Goal: Information Seeking & Learning: Understand process/instructions

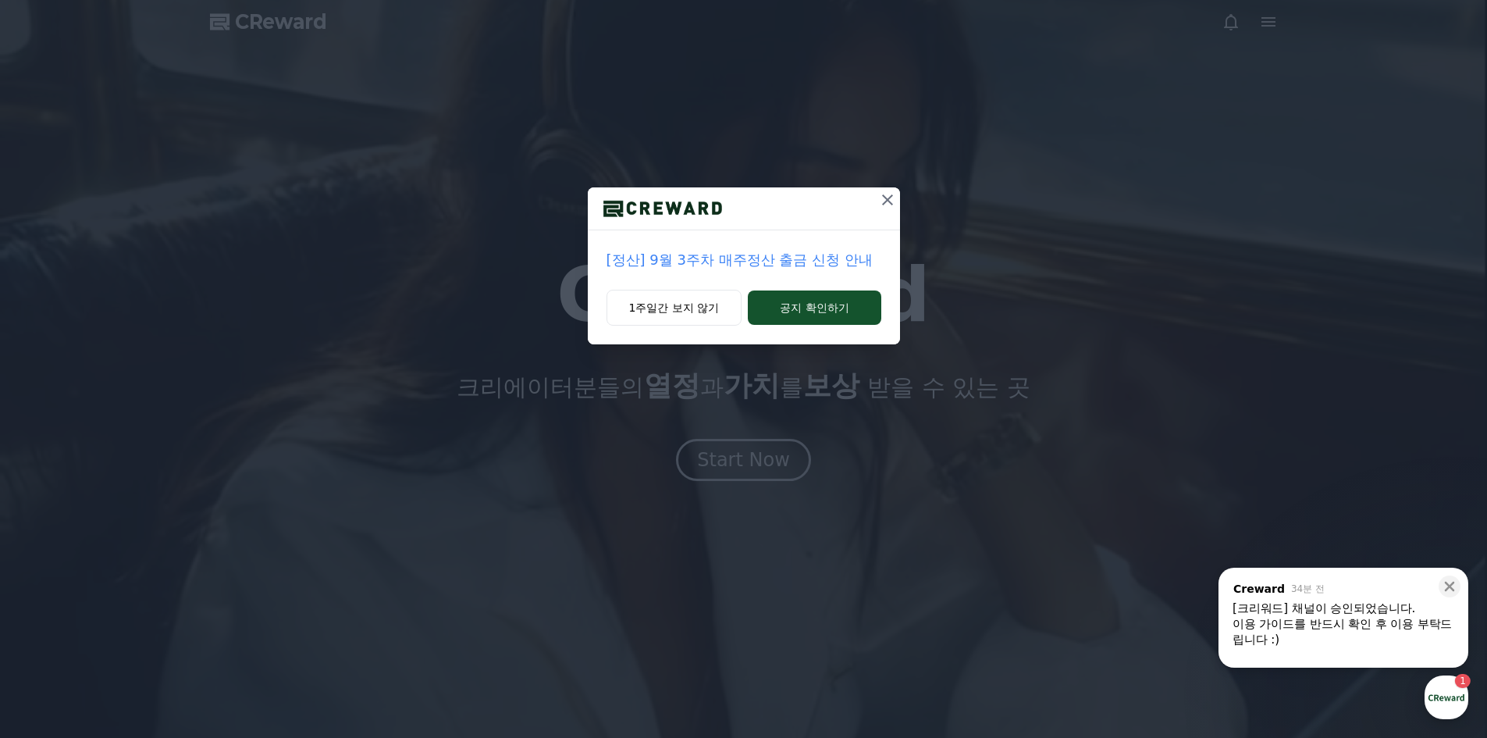
click at [886, 205] on icon at bounding box center [887, 199] width 19 height 19
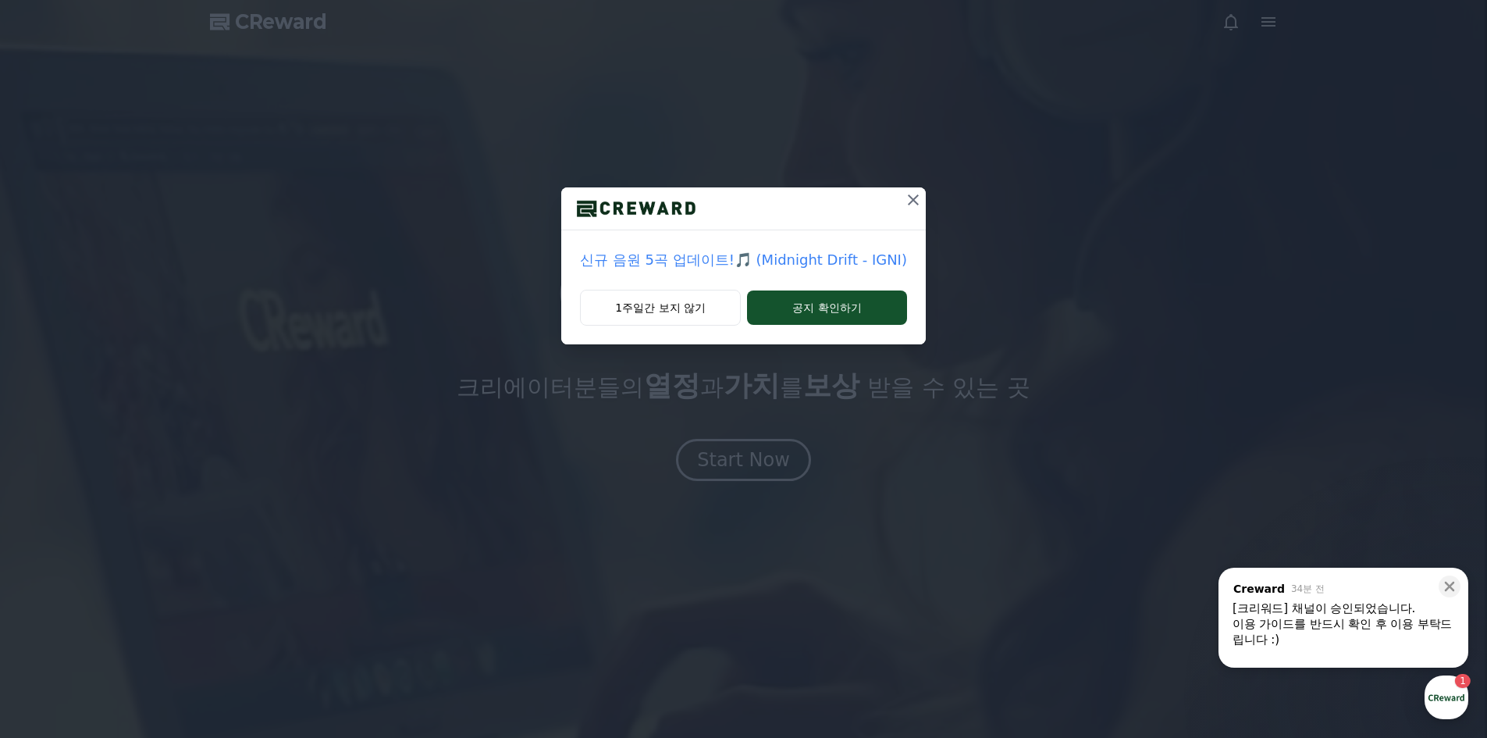
click at [1396, 630] on div "이용 가이드를 반드시 확인 후 이용 부탁드립니다 :)" at bounding box center [1344, 631] width 222 height 31
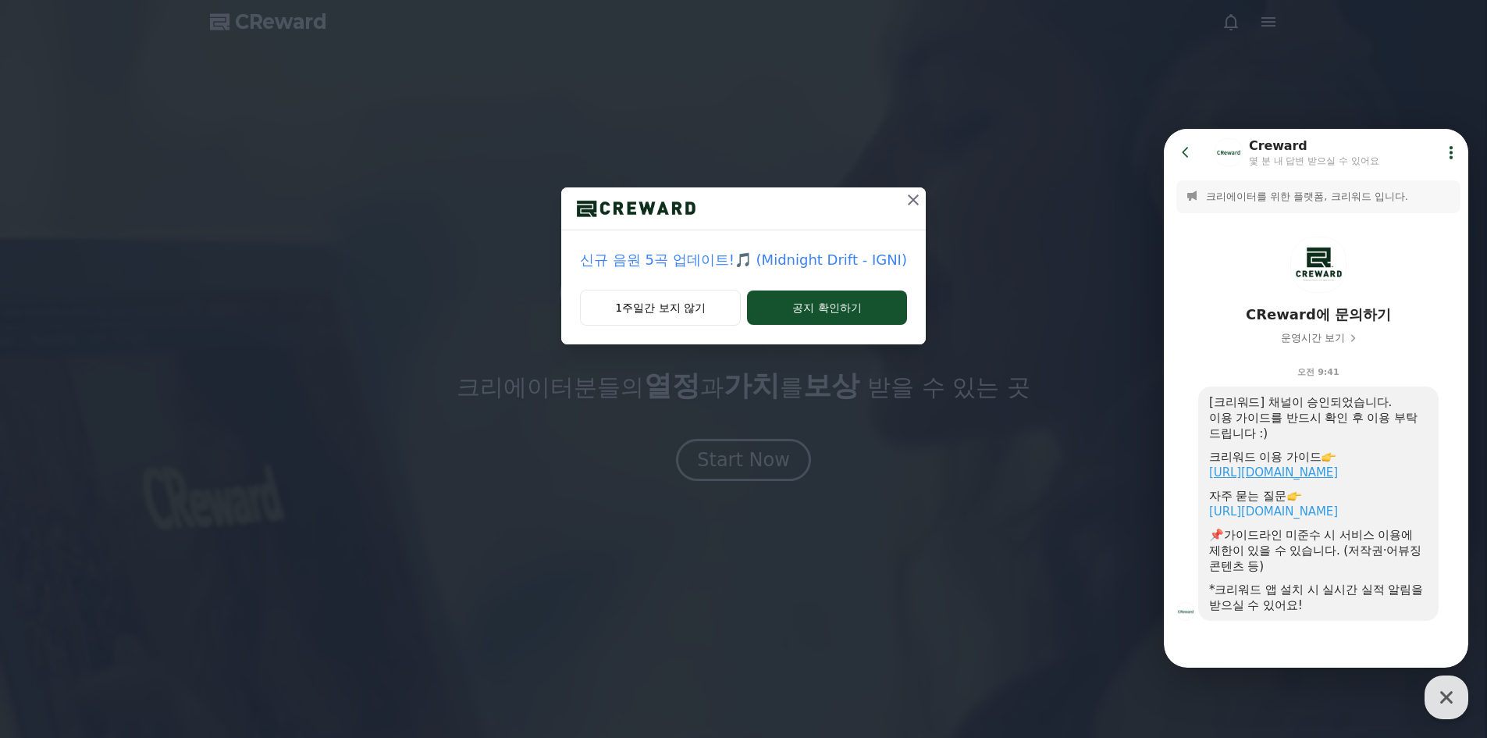
click at [1318, 474] on link "[URL][DOMAIN_NAME]" at bounding box center [1273, 472] width 129 height 14
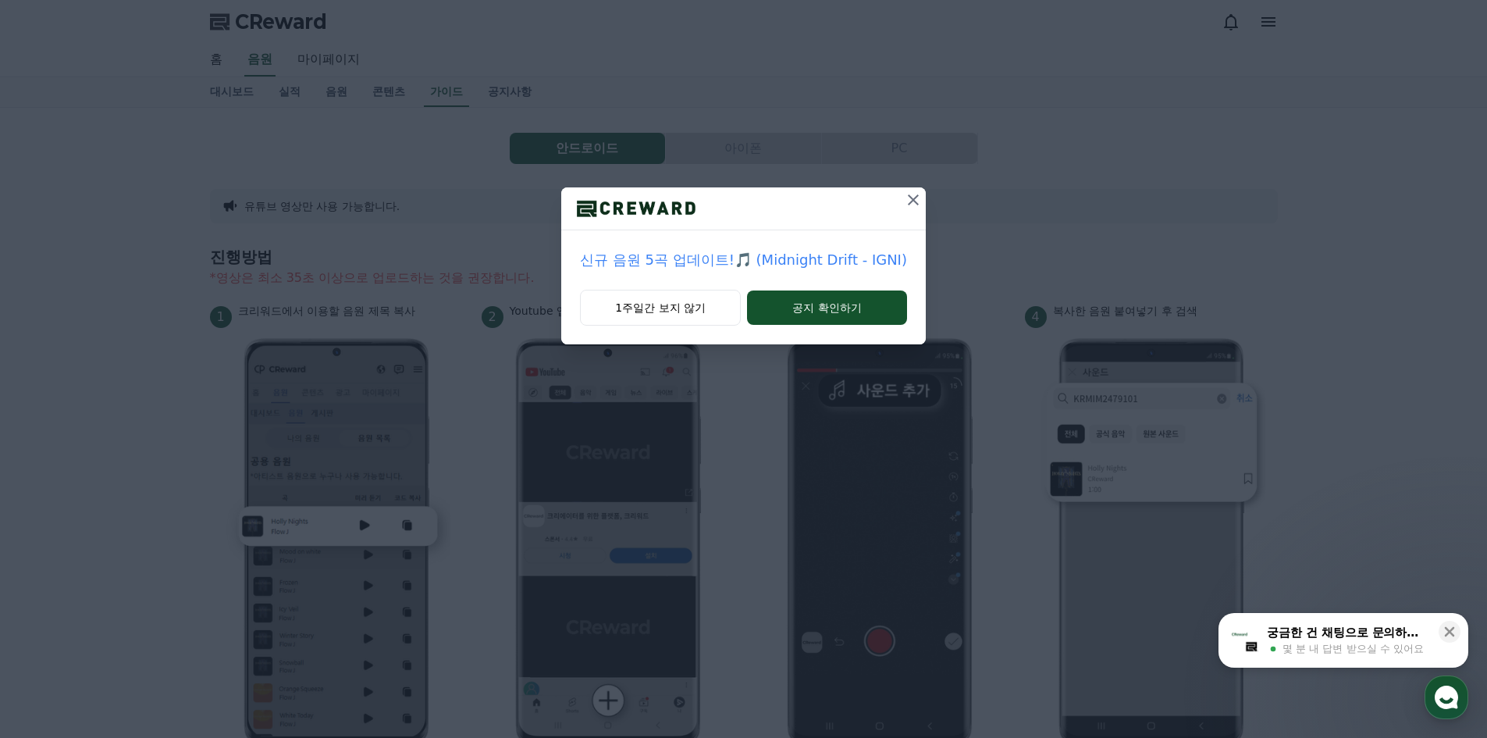
click at [914, 198] on icon at bounding box center [913, 199] width 19 height 19
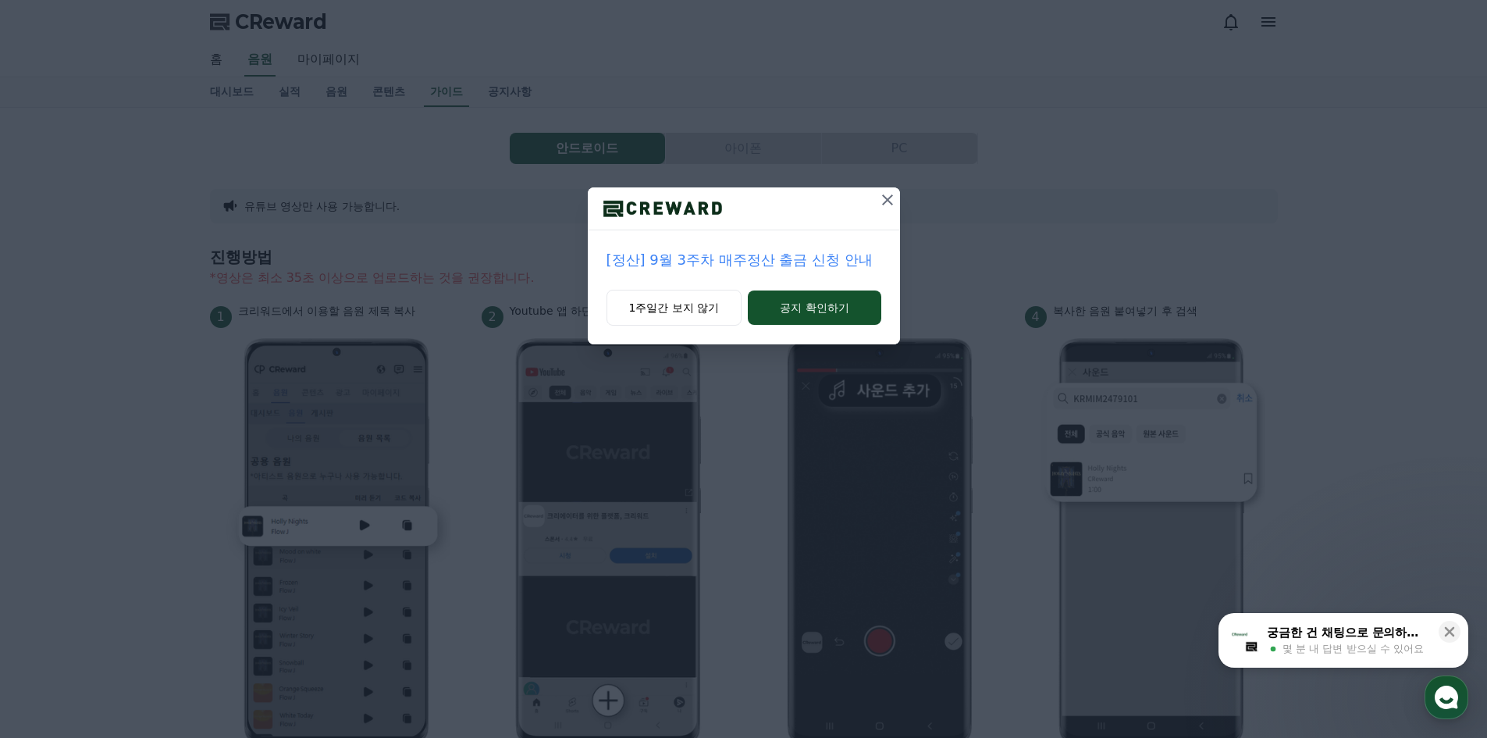
click at [895, 200] on icon at bounding box center [887, 199] width 19 height 19
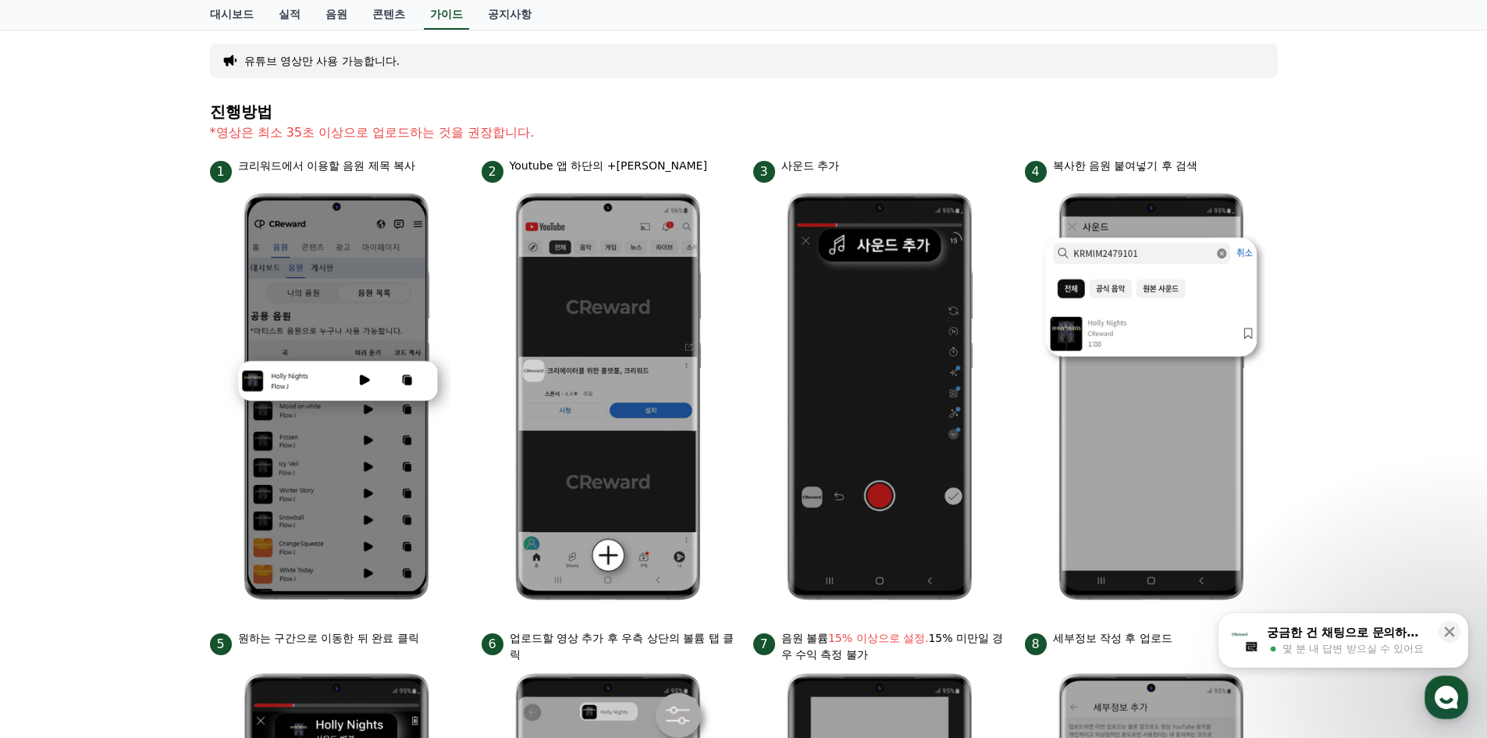
scroll to position [156, 0]
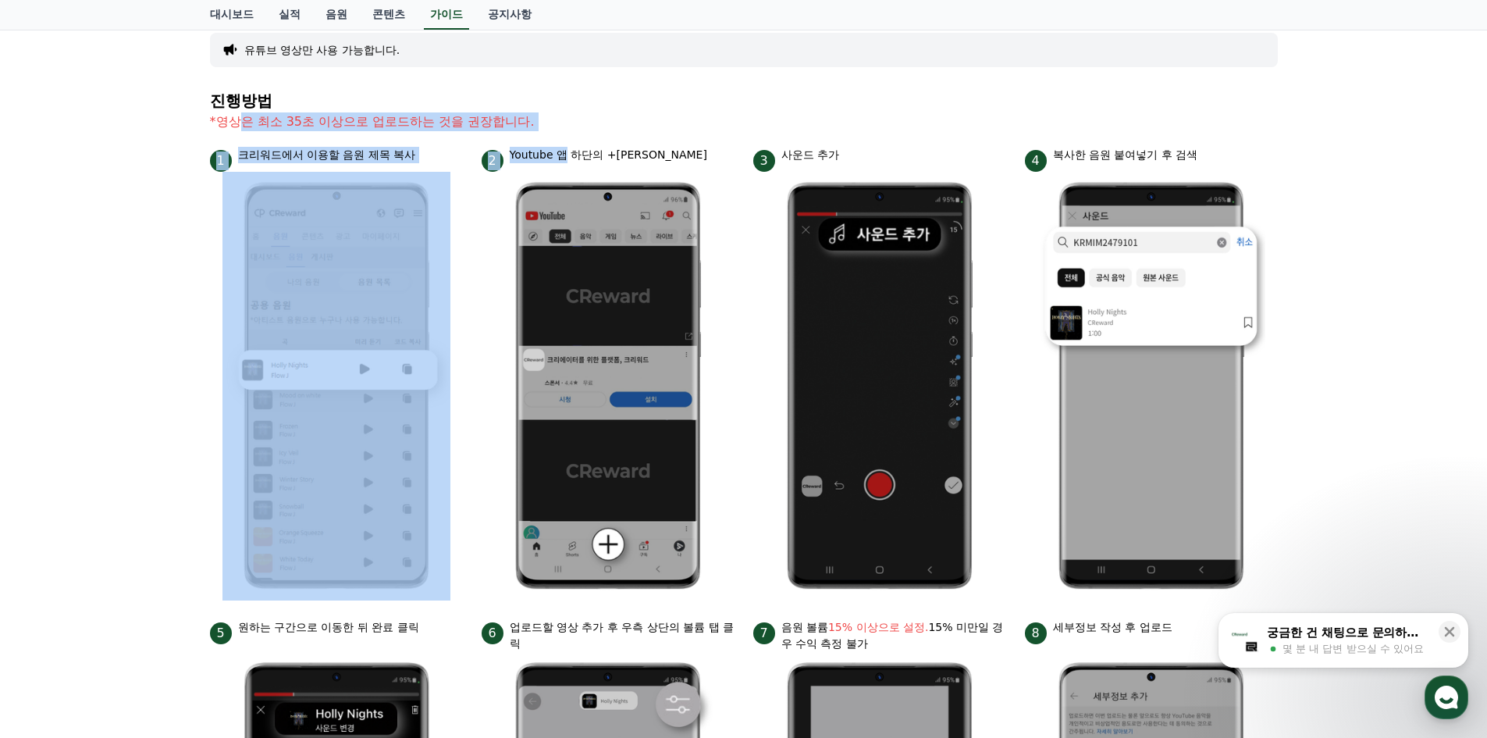
drag, startPoint x: 237, startPoint y: 140, endPoint x: 638, endPoint y: 143, distance: 400.5
click at [578, 154] on div "진행방법 *영상은 최소 35초 이상으로 업로드하는 것을 권장합니다. 1 크리워드에서 이용할 음원 제목 복사 2 Youtube 앱 하단의 +버튼…" at bounding box center [744, 586] width 1068 height 988
click at [650, 139] on section "진행방법 *영상은 최소 35초 이상으로 업로드하는 것을 권장합니다." at bounding box center [744, 119] width 1068 height 55
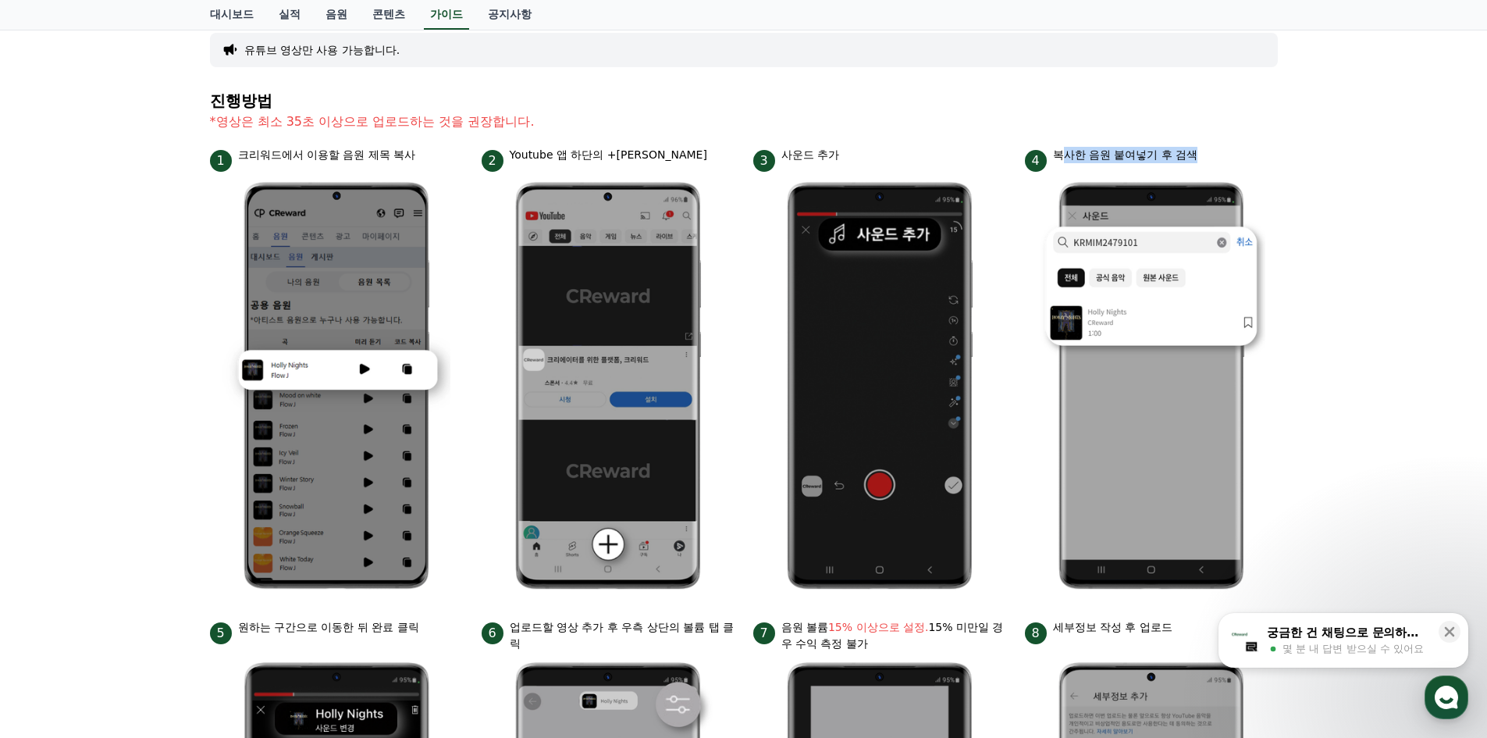
drag, startPoint x: 1059, startPoint y: 151, endPoint x: 1240, endPoint y: 162, distance: 181.5
click at [1240, 162] on div "4 복사한 음원 붙여넣기 후 검색" at bounding box center [1151, 159] width 253 height 25
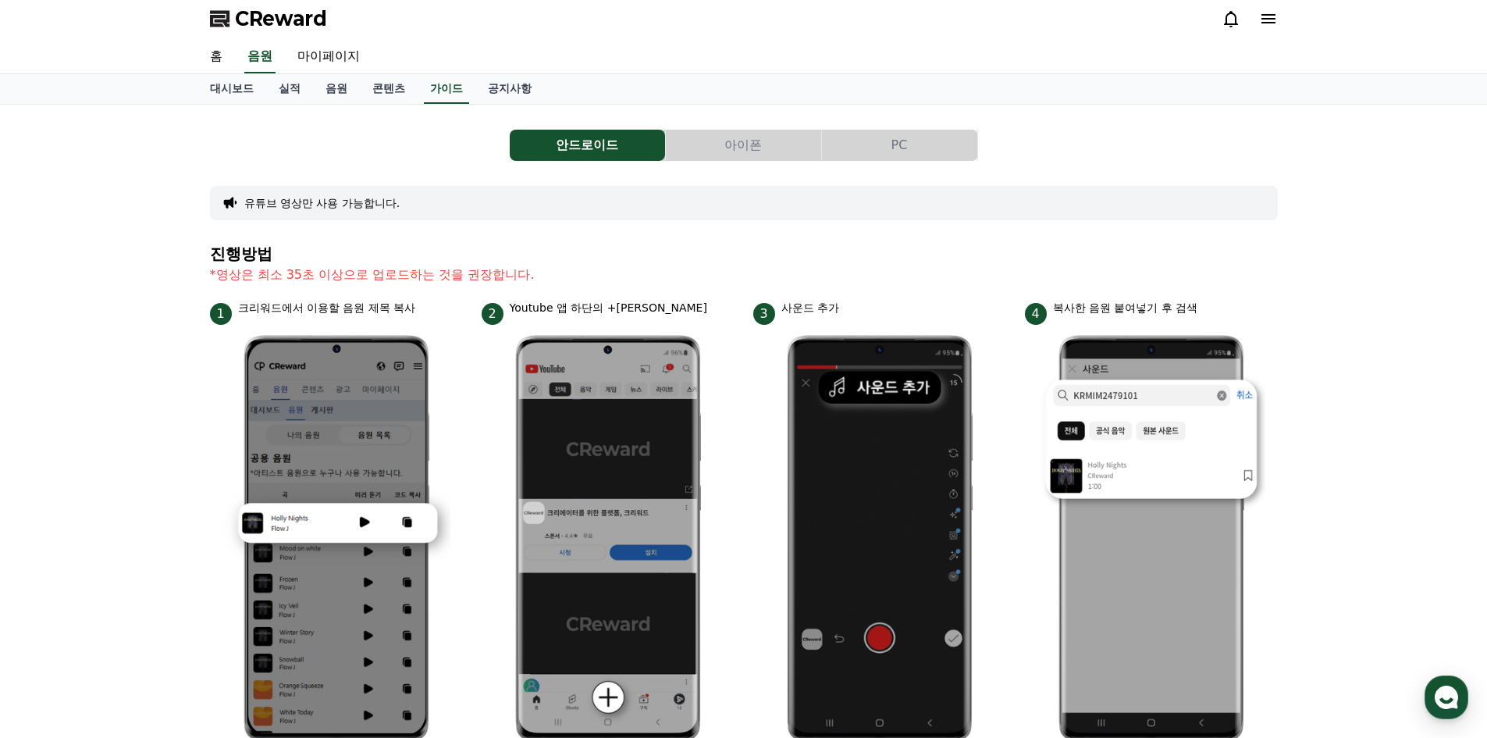
scroll to position [0, 0]
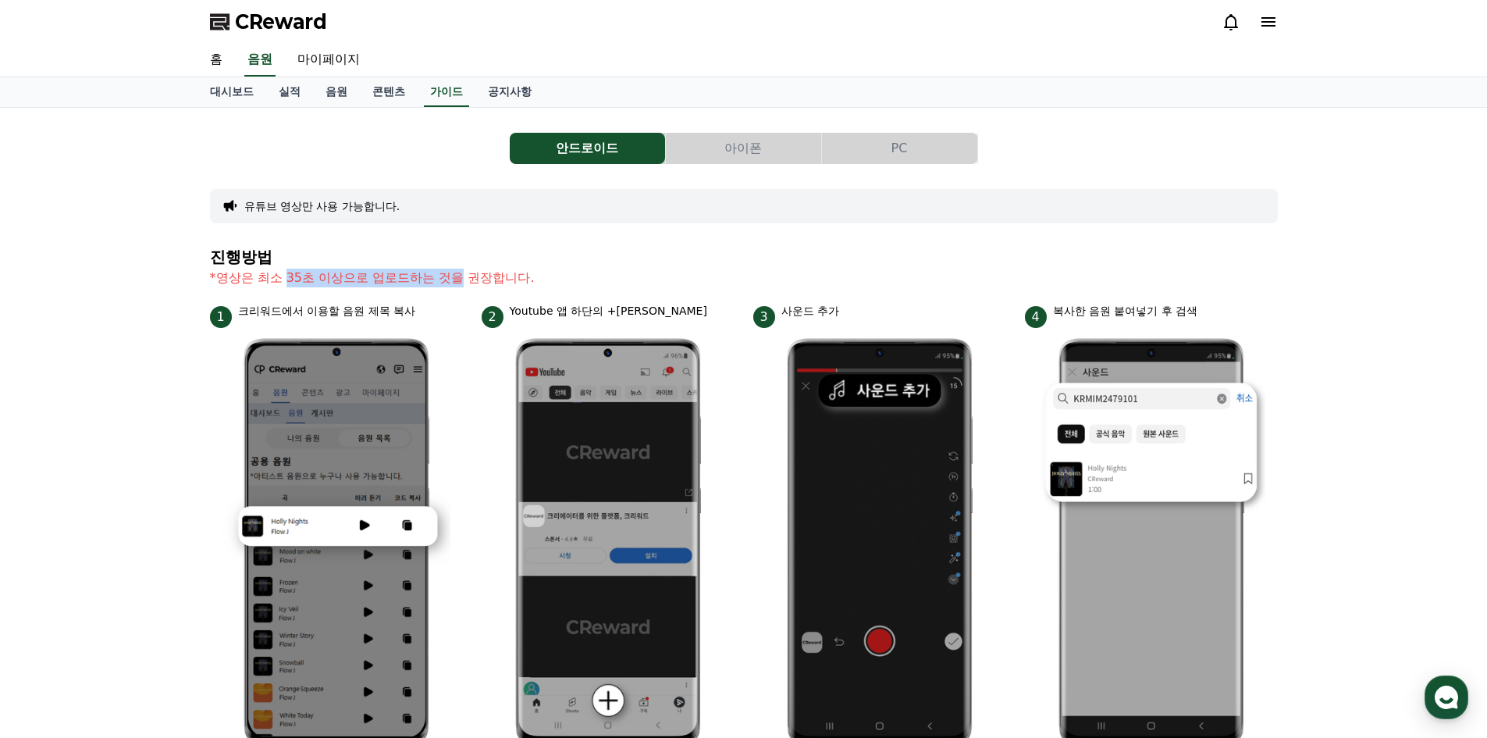
drag, startPoint x: 287, startPoint y: 276, endPoint x: 555, endPoint y: 278, distance: 267.8
click at [514, 287] on section "진행방법 *영상은 최소 35초 이상으로 업로드하는 것을 권장합니다." at bounding box center [744, 275] width 1068 height 55
click at [557, 276] on p "*영상은 최소 35초 이상으로 업로드하는 것을 권장합니다." at bounding box center [744, 278] width 1068 height 19
drag, startPoint x: 209, startPoint y: 201, endPoint x: 436, endPoint y: 216, distance: 226.9
click at [436, 216] on div "유튜브 영상만 사용 가능합니다." at bounding box center [744, 206] width 1068 height 34
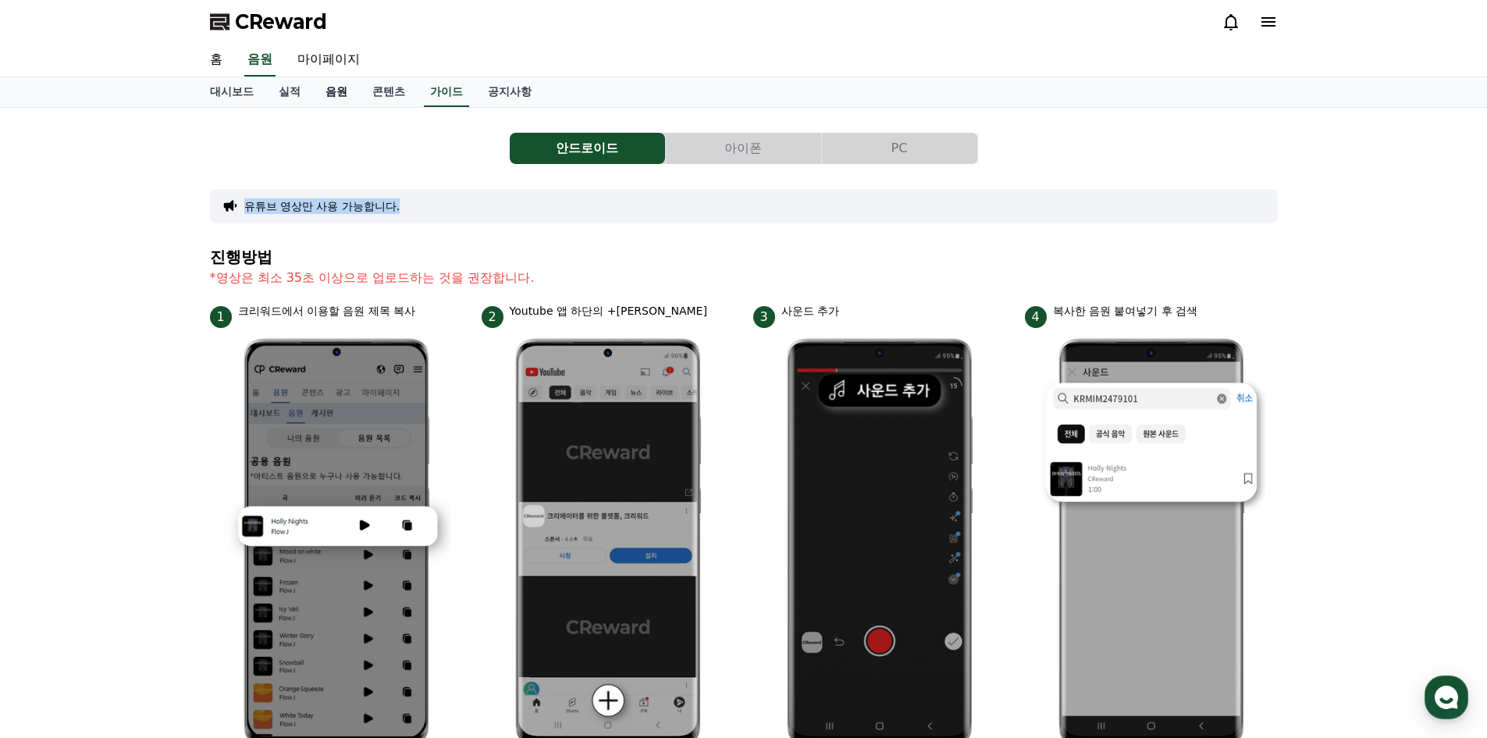
click at [327, 88] on link "음원" at bounding box center [336, 92] width 47 height 30
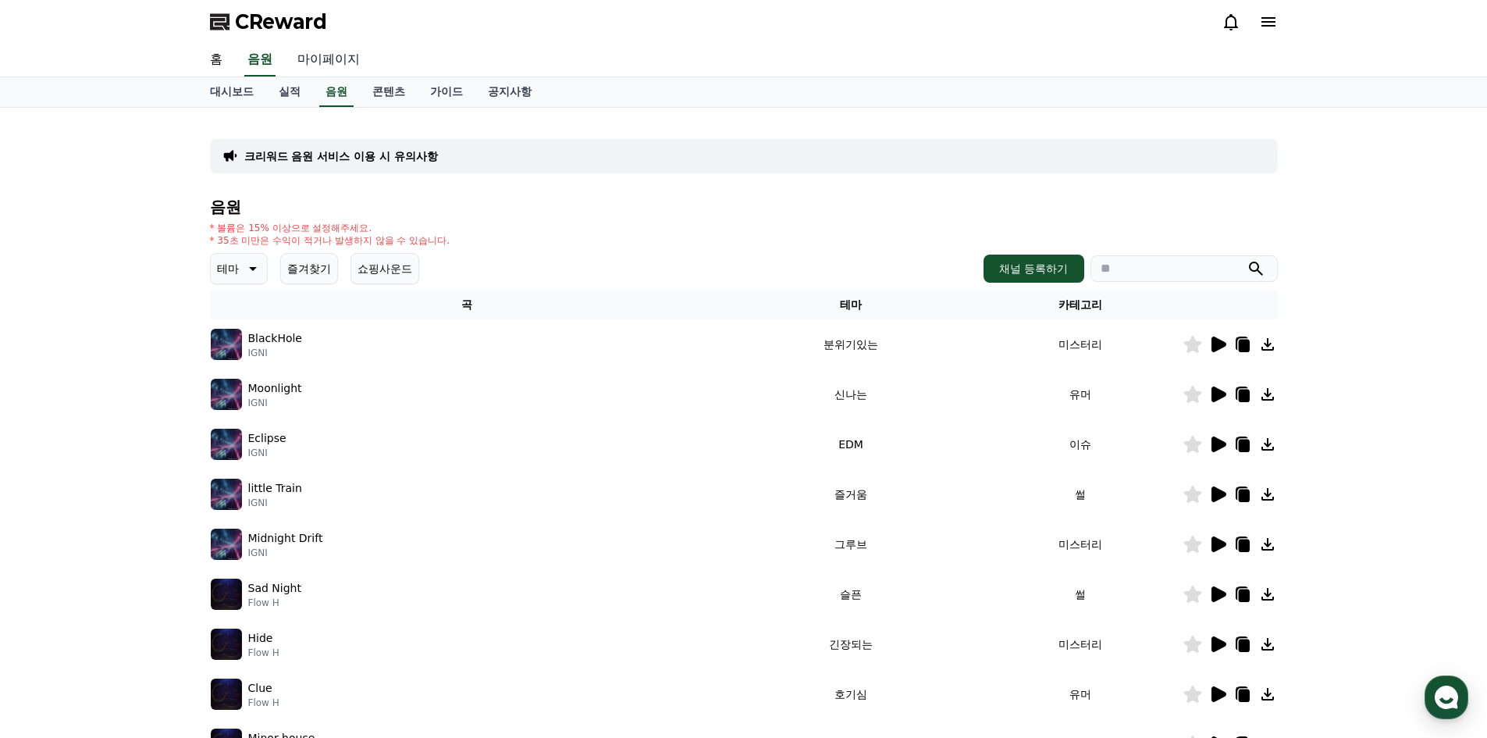
click at [301, 62] on link "마이페이지" at bounding box center [328, 60] width 87 height 33
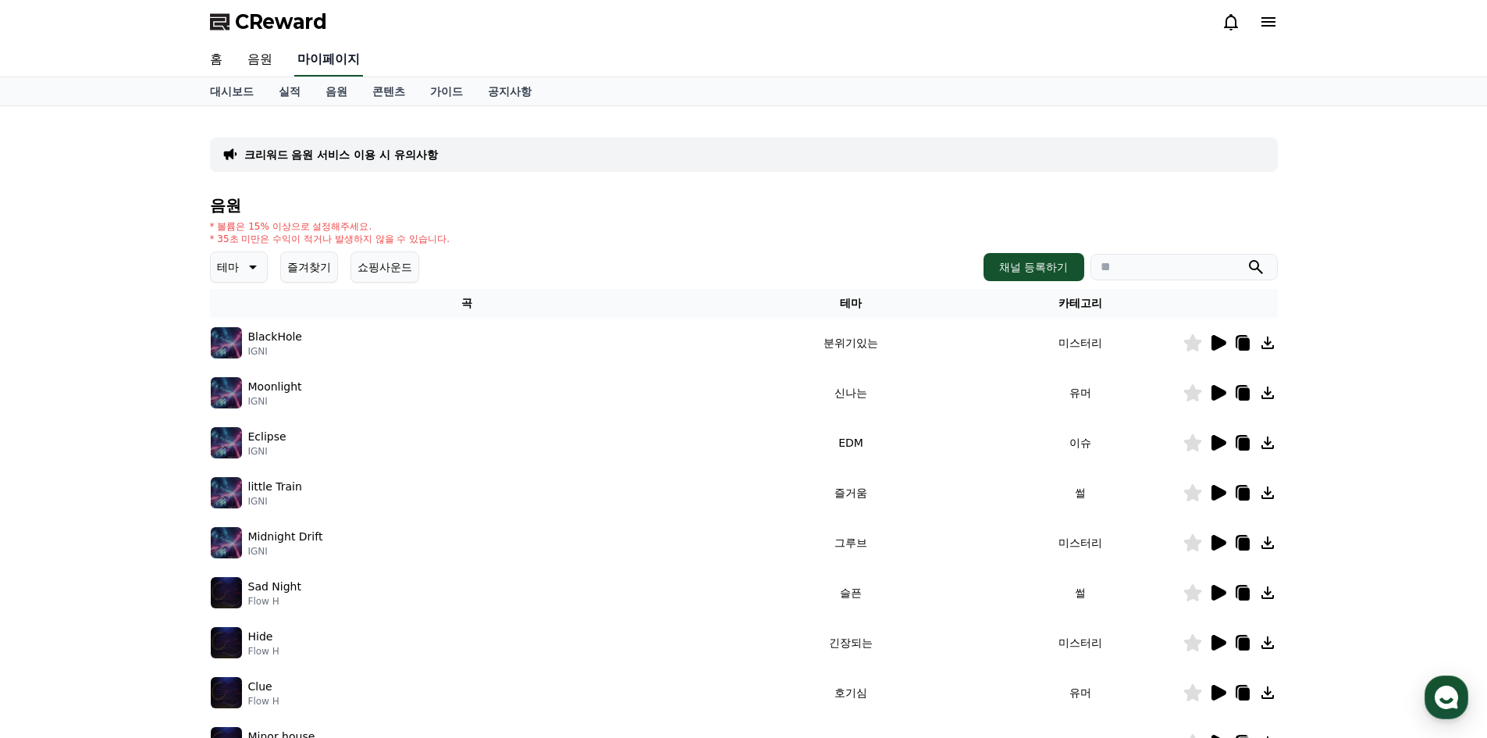
select select "**********"
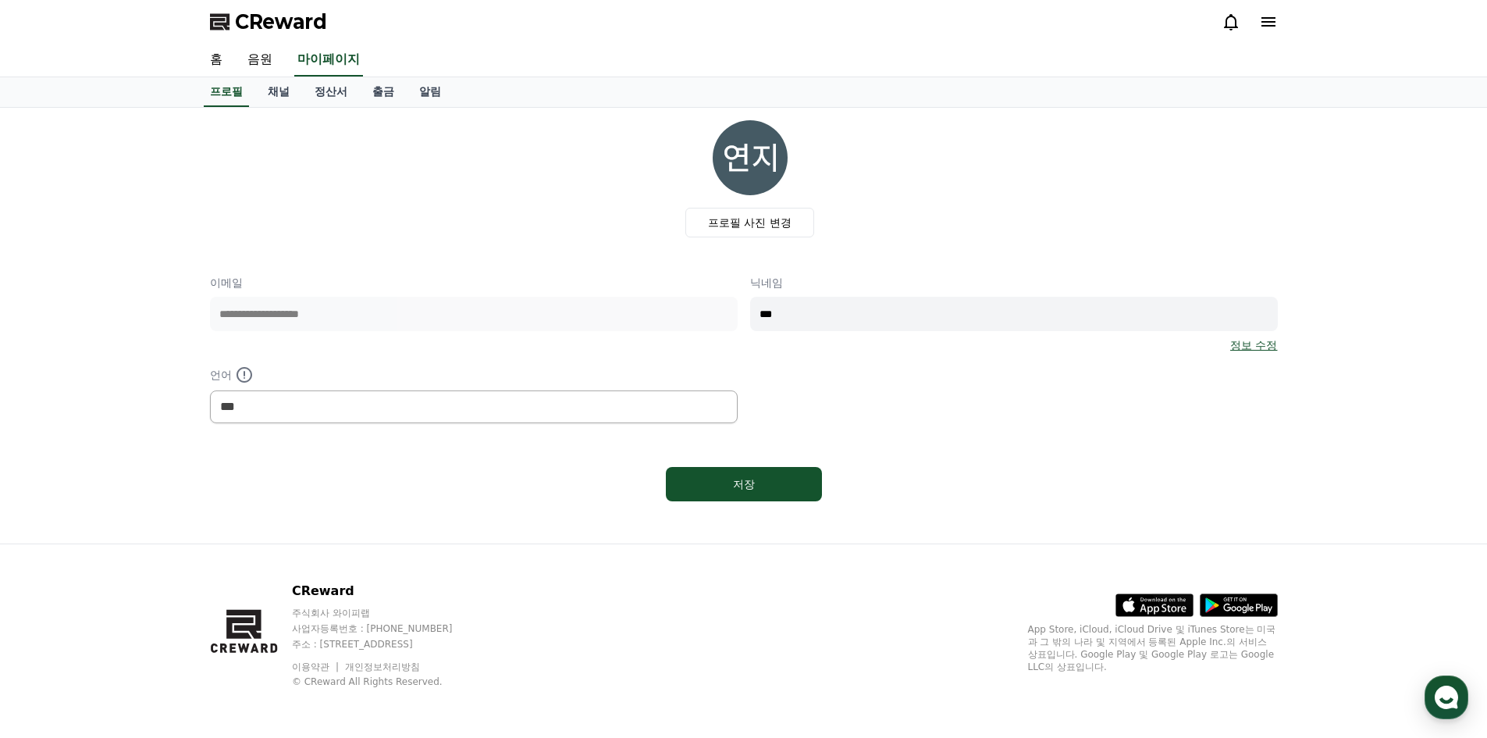
click at [676, 322] on div "**********" at bounding box center [744, 349] width 1068 height 148
click at [554, 237] on div "**********" at bounding box center [744, 313] width 1068 height 387
click at [272, 80] on link "채널" at bounding box center [278, 92] width 47 height 30
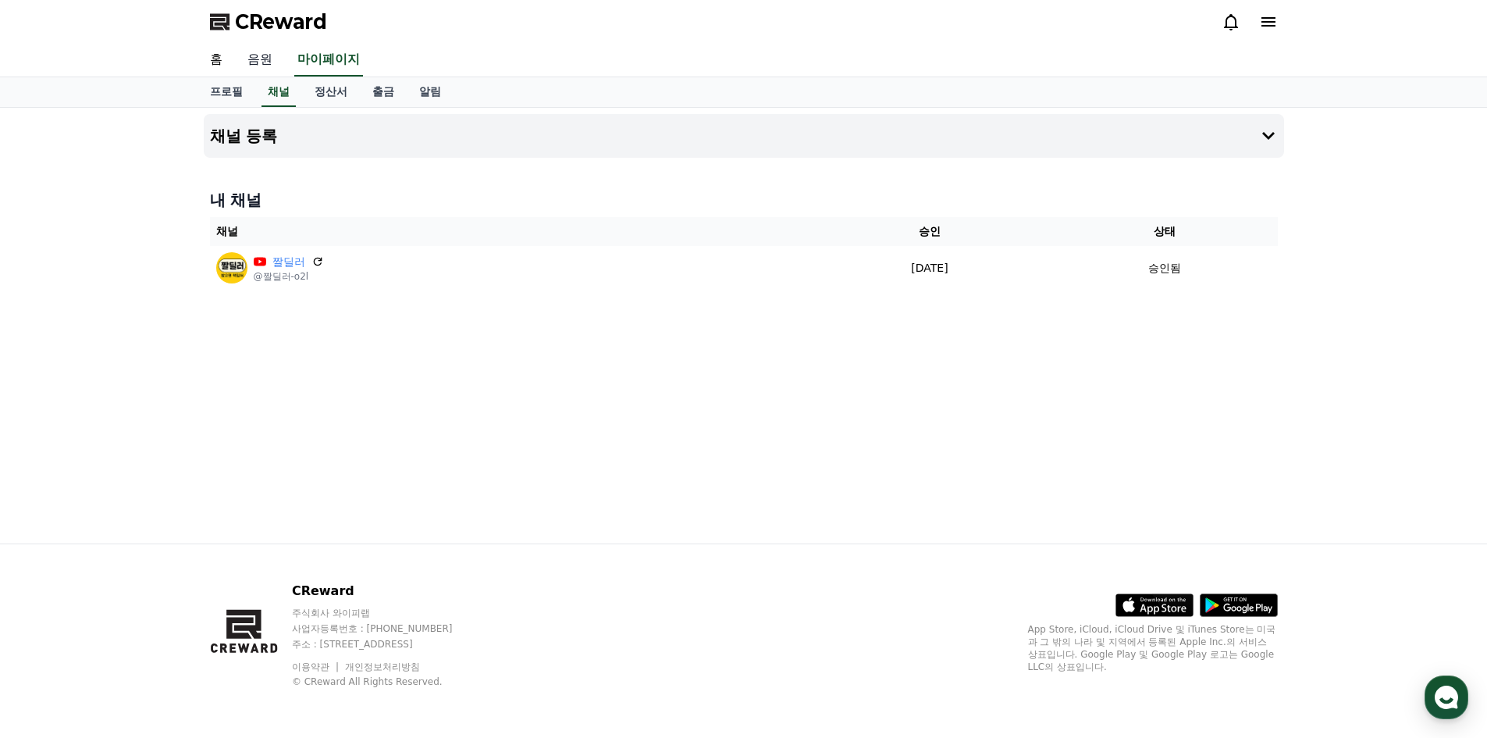
click at [256, 54] on link "음원" at bounding box center [260, 60] width 50 height 33
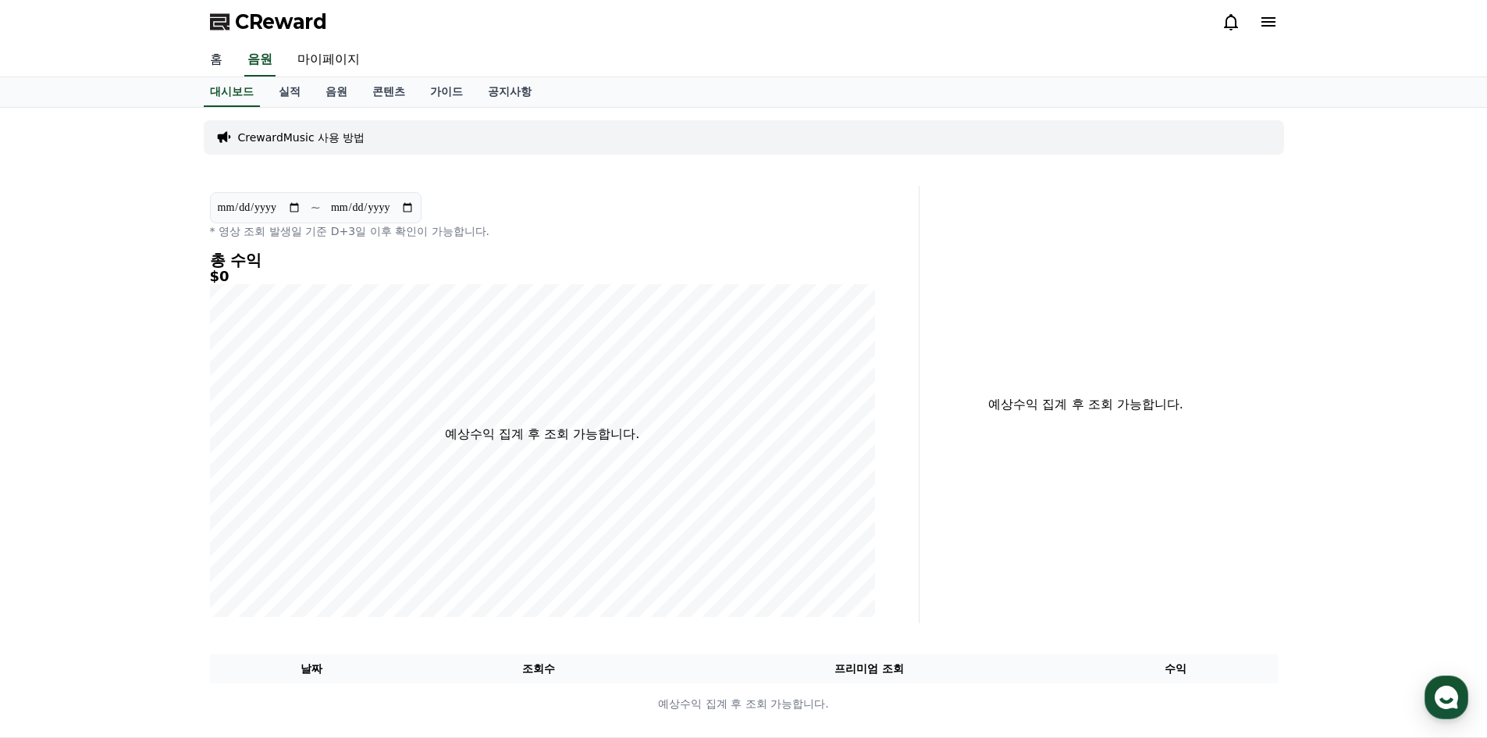
click at [210, 63] on link "홈" at bounding box center [216, 60] width 37 height 33
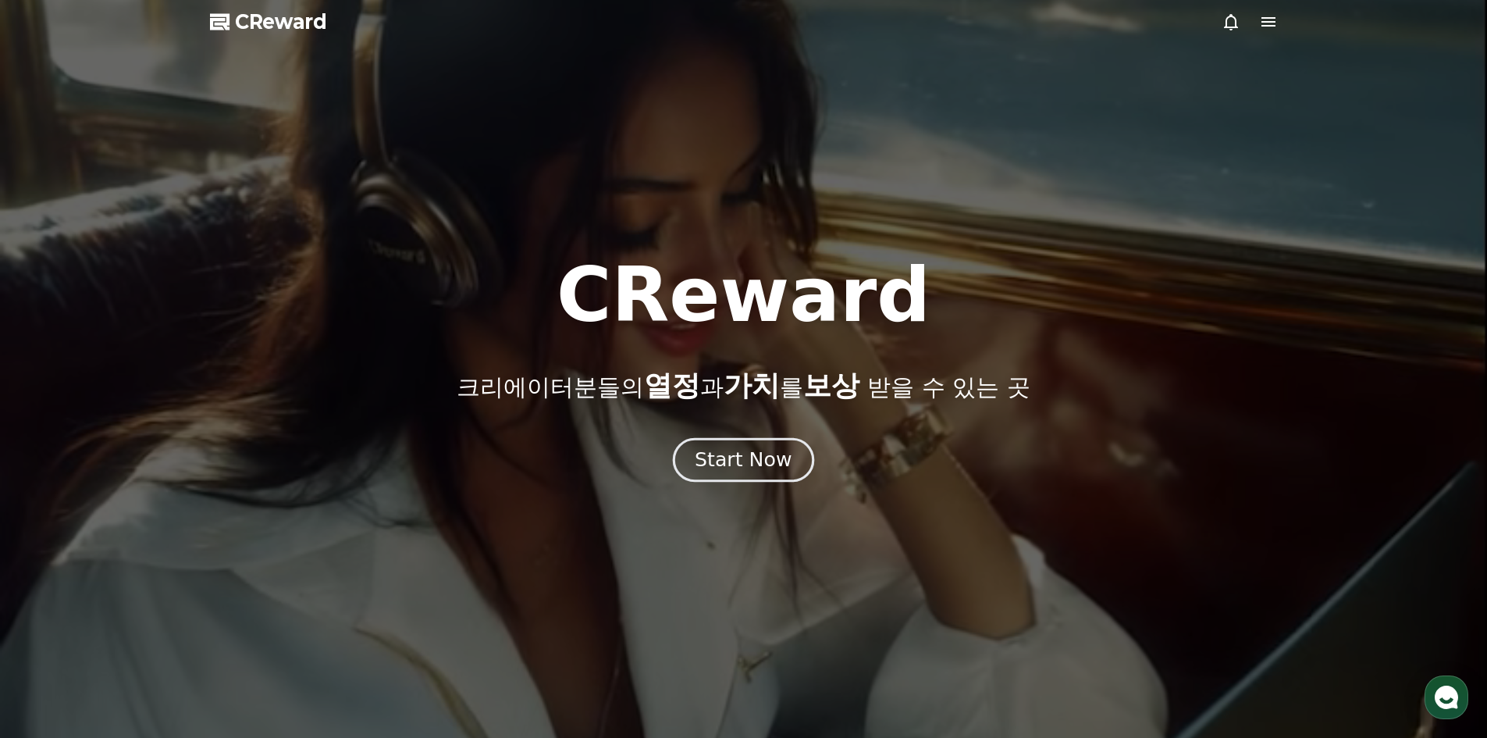
click at [750, 463] on div "Start Now" at bounding box center [743, 460] width 97 height 27
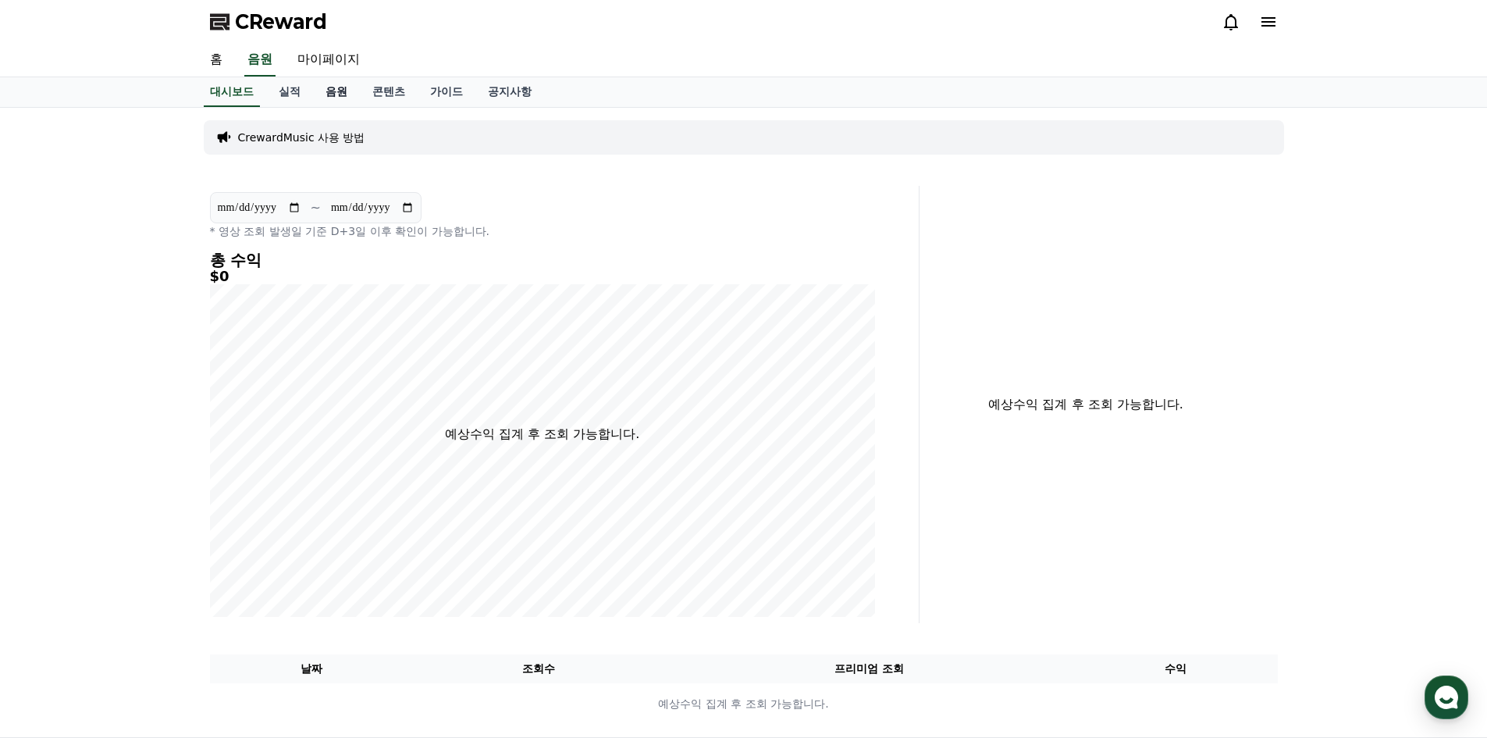
click at [333, 94] on link "음원" at bounding box center [336, 92] width 47 height 30
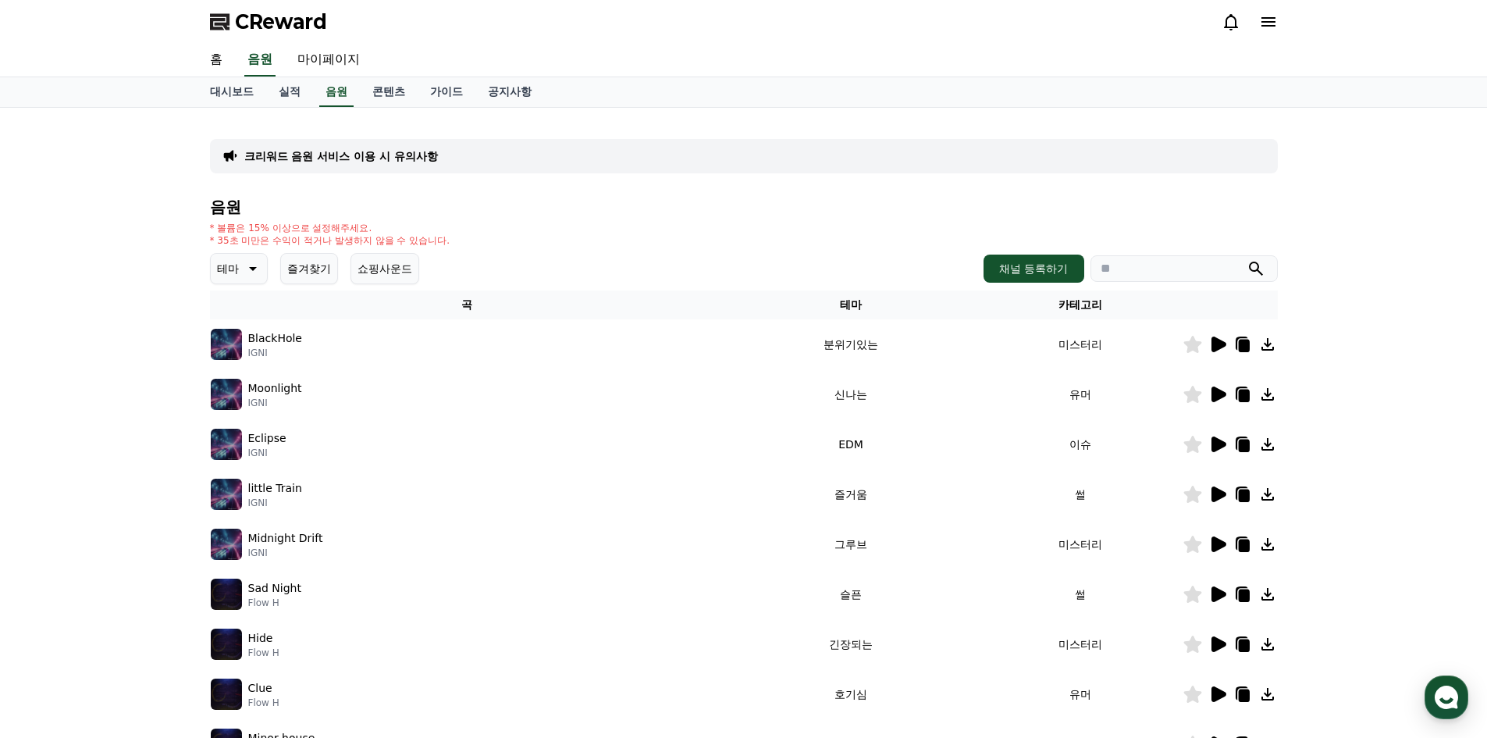
click at [1220, 348] on icon at bounding box center [1219, 344] width 15 height 16
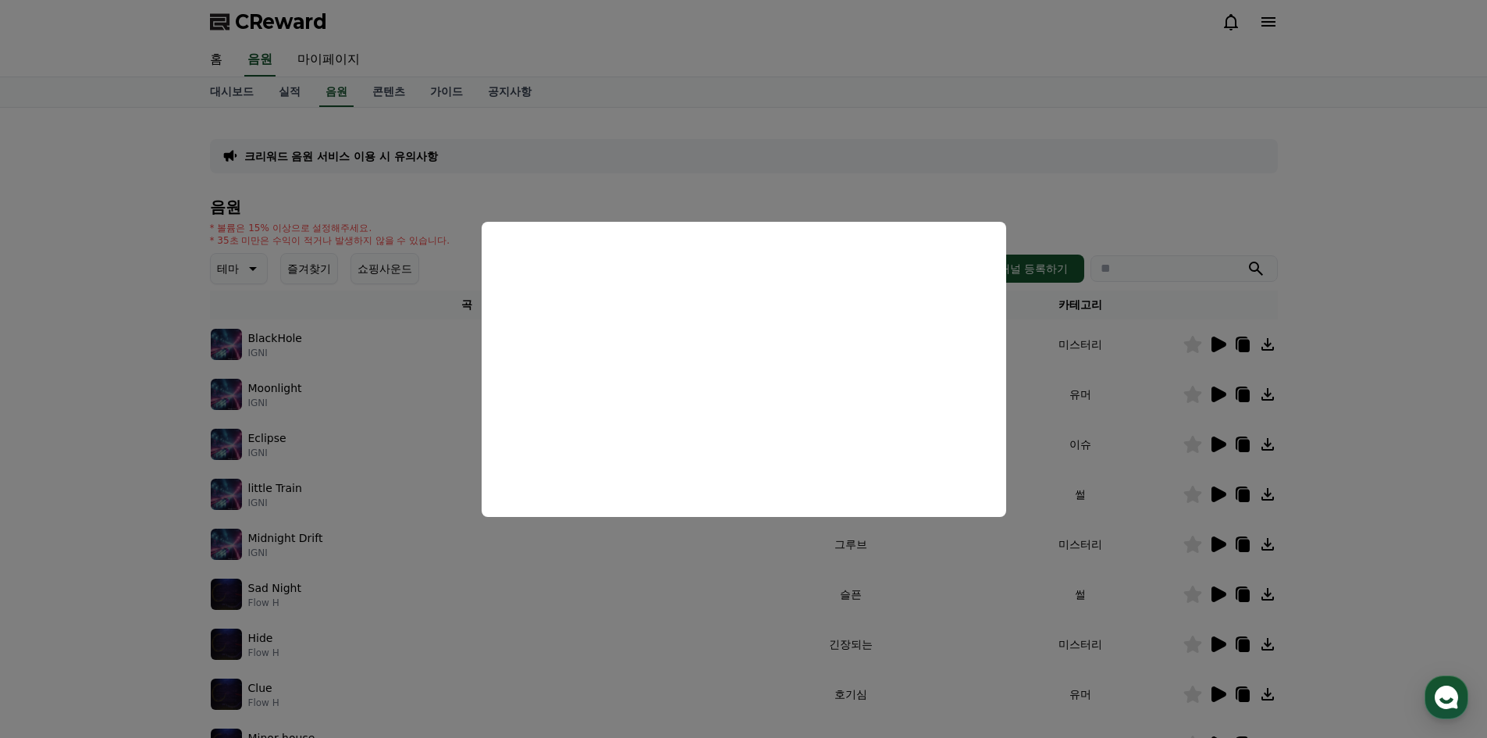
click at [1145, 320] on button "close modal" at bounding box center [743, 369] width 1487 height 738
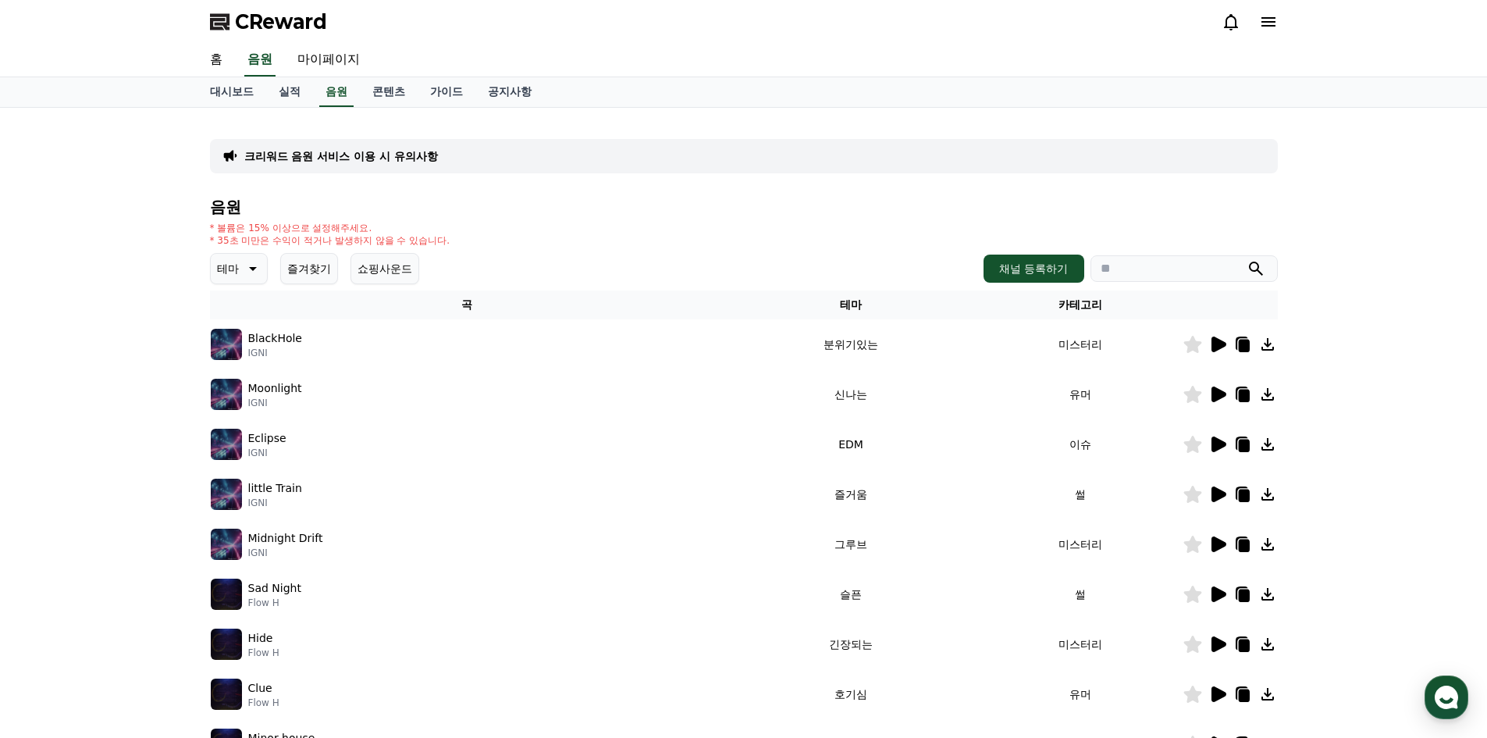
click at [1216, 395] on icon at bounding box center [1219, 394] width 15 height 16
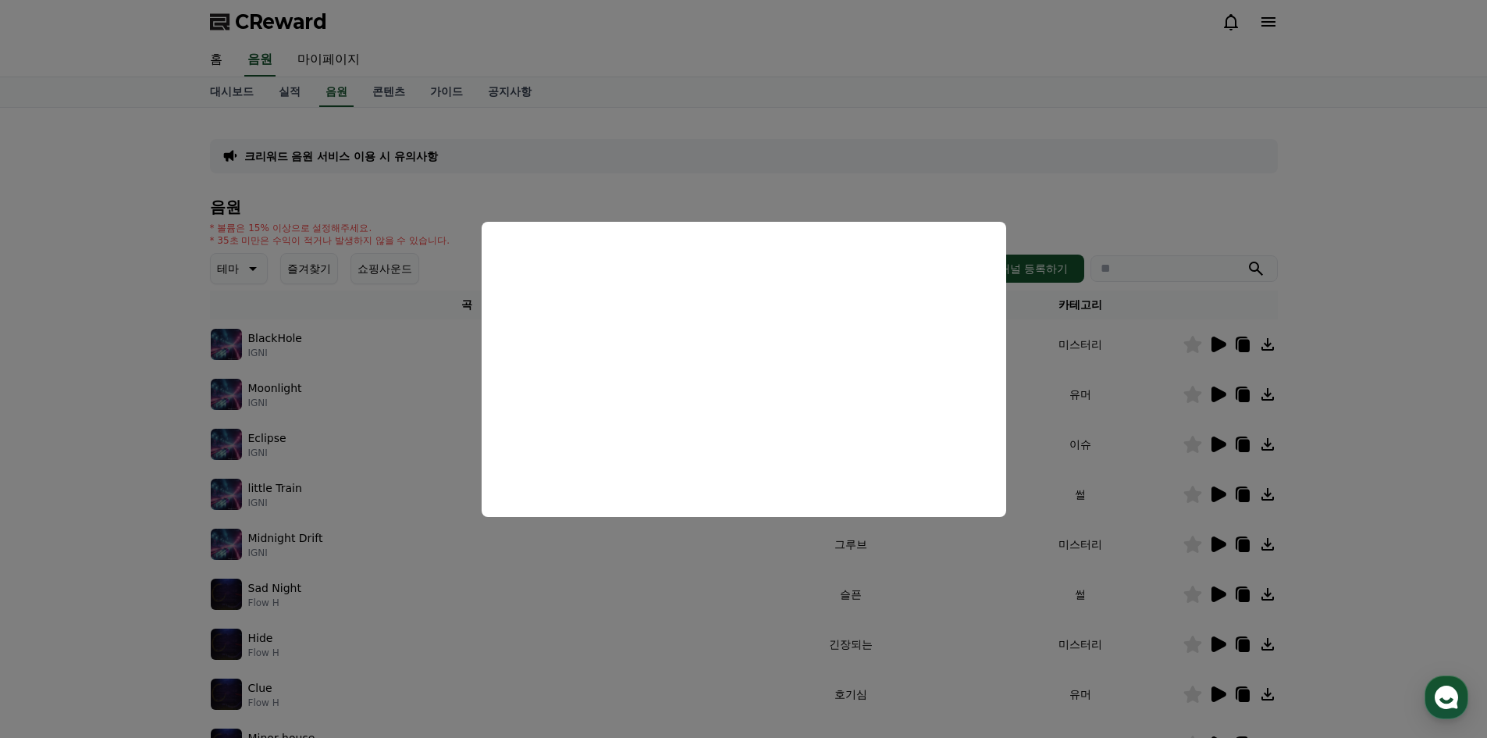
click at [1124, 369] on button "close modal" at bounding box center [743, 369] width 1487 height 738
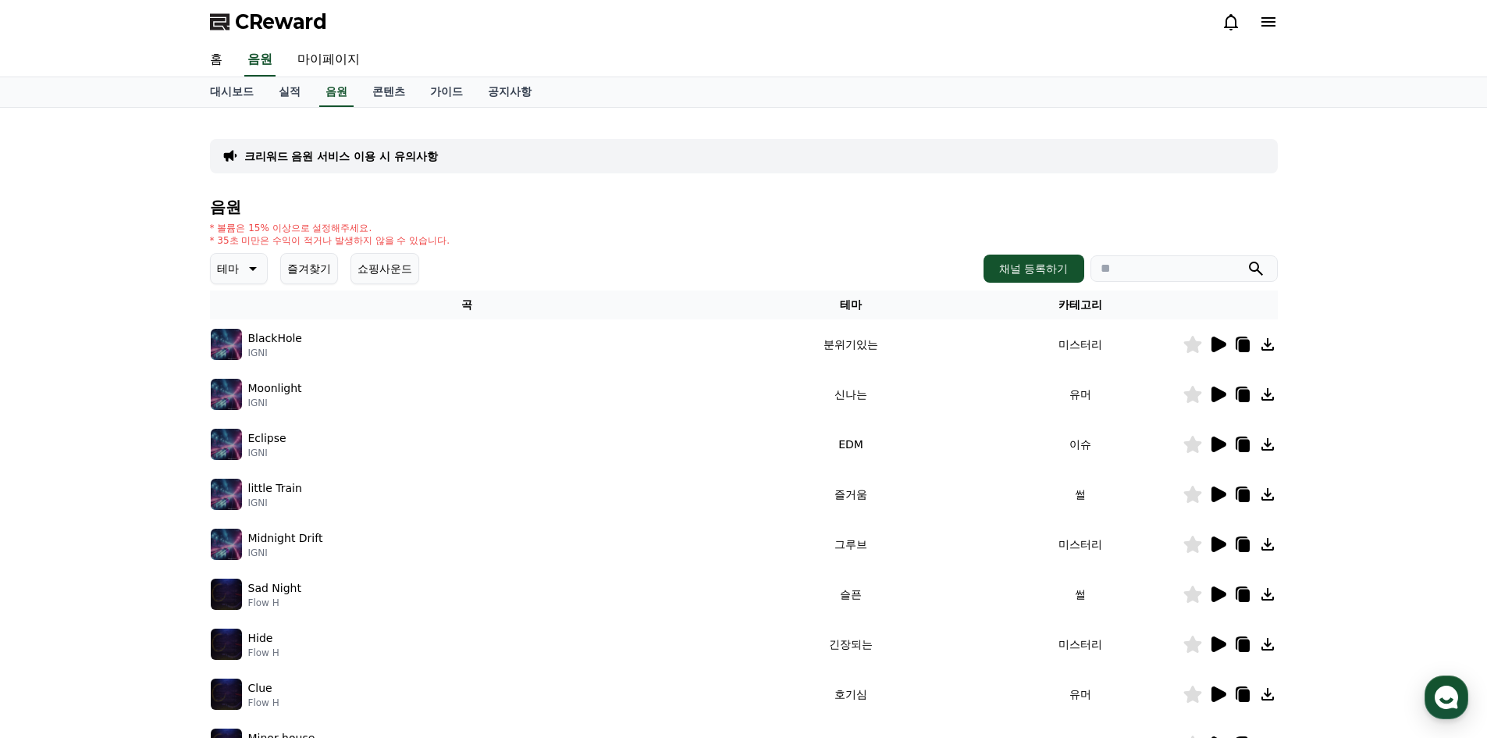
click at [1218, 445] on icon at bounding box center [1219, 444] width 15 height 16
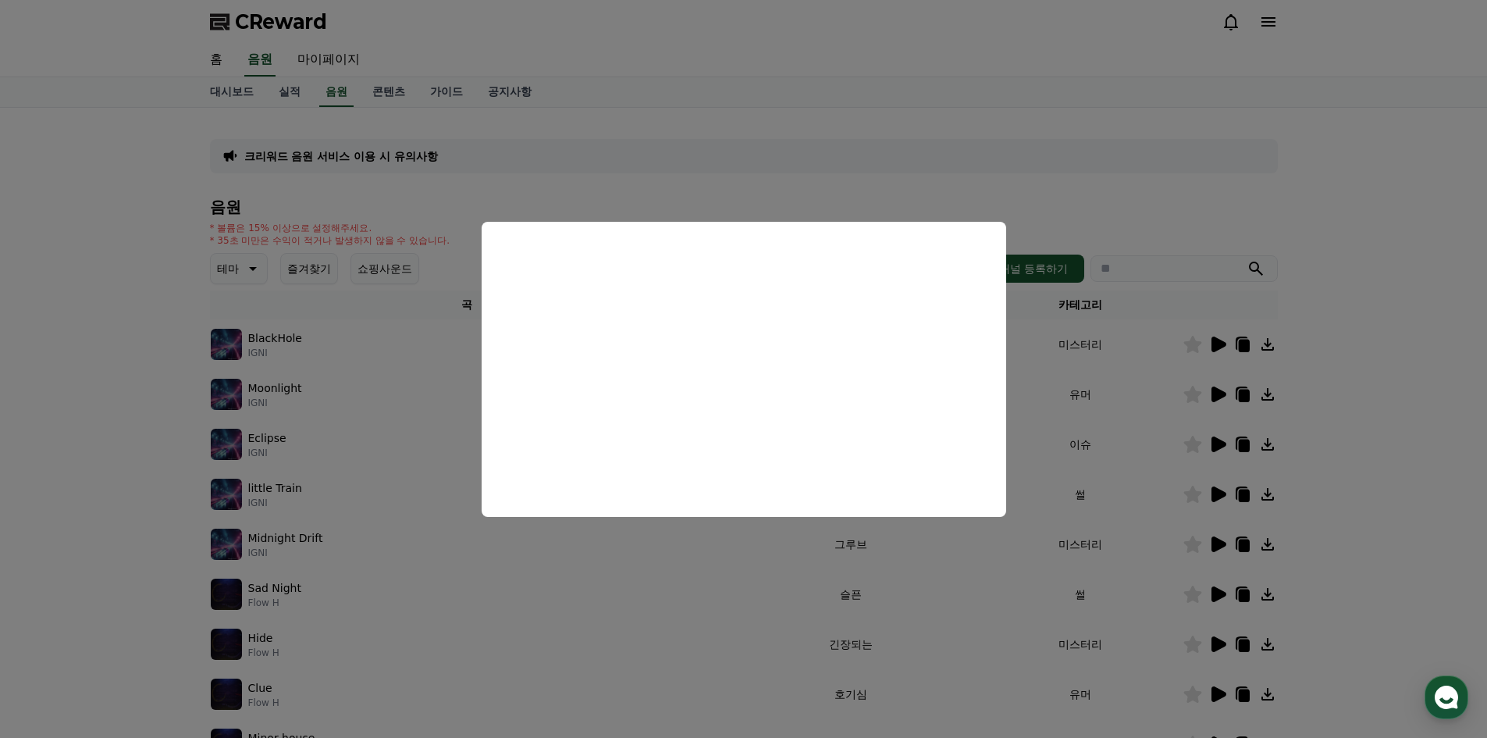
click at [1157, 361] on button "close modal" at bounding box center [743, 369] width 1487 height 738
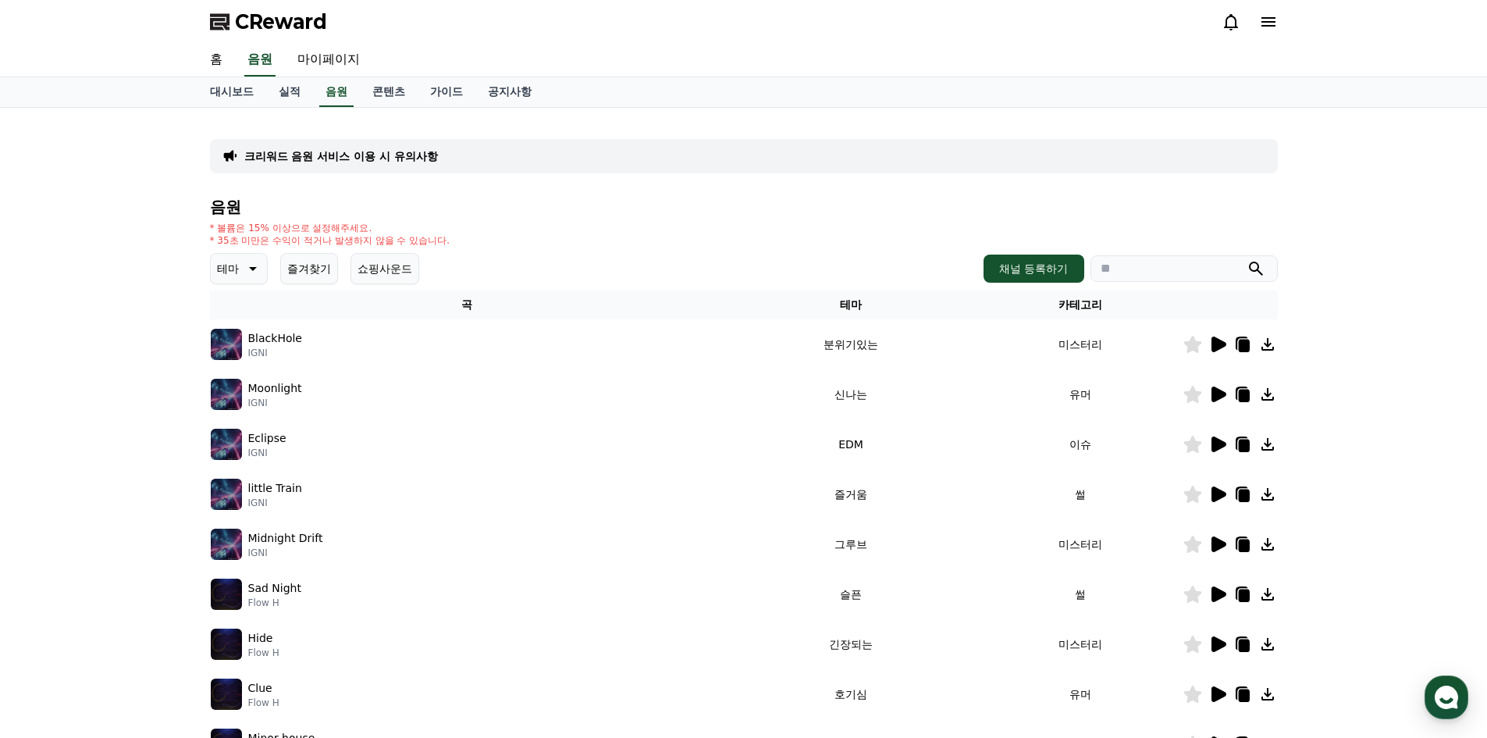
click at [1216, 495] on icon at bounding box center [1219, 494] width 15 height 16
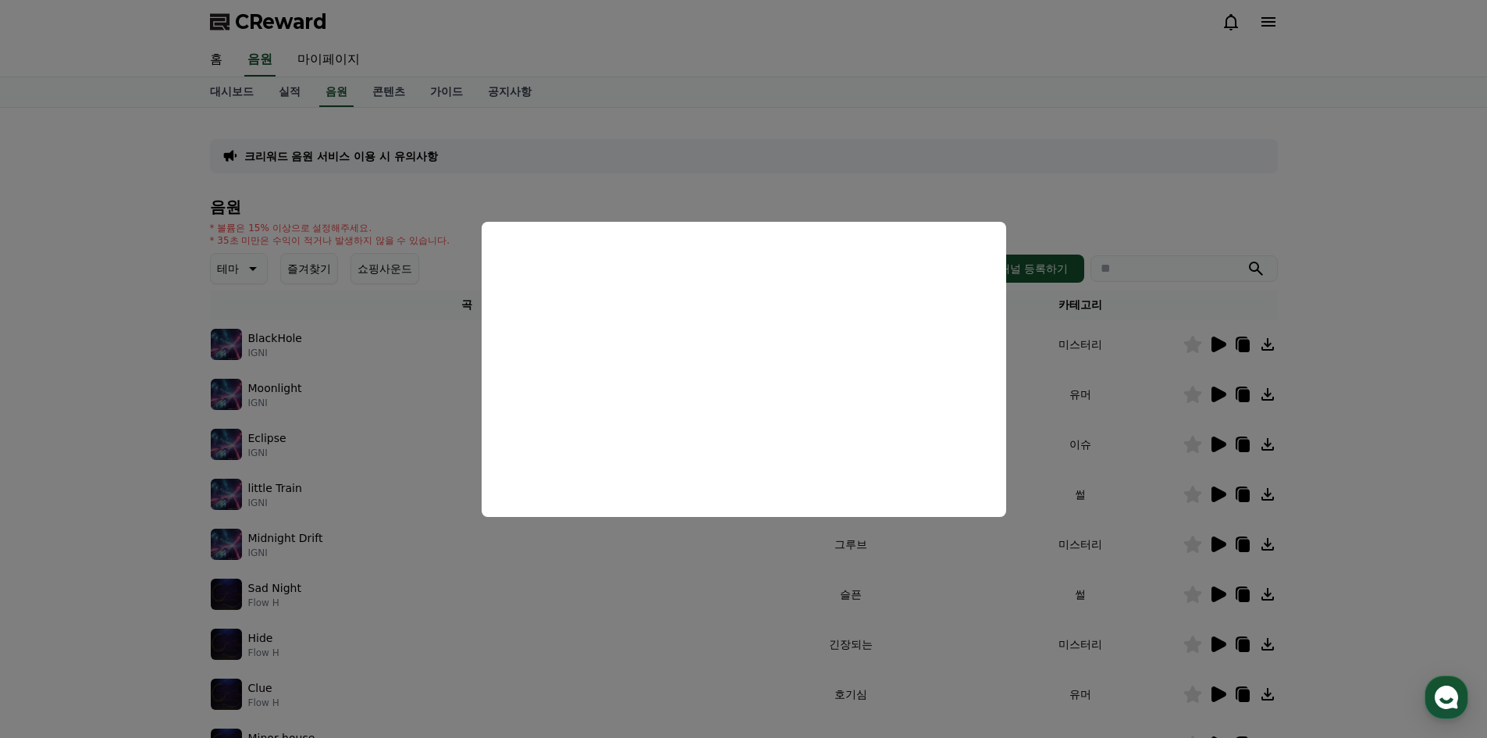
click at [1136, 371] on button "close modal" at bounding box center [743, 369] width 1487 height 738
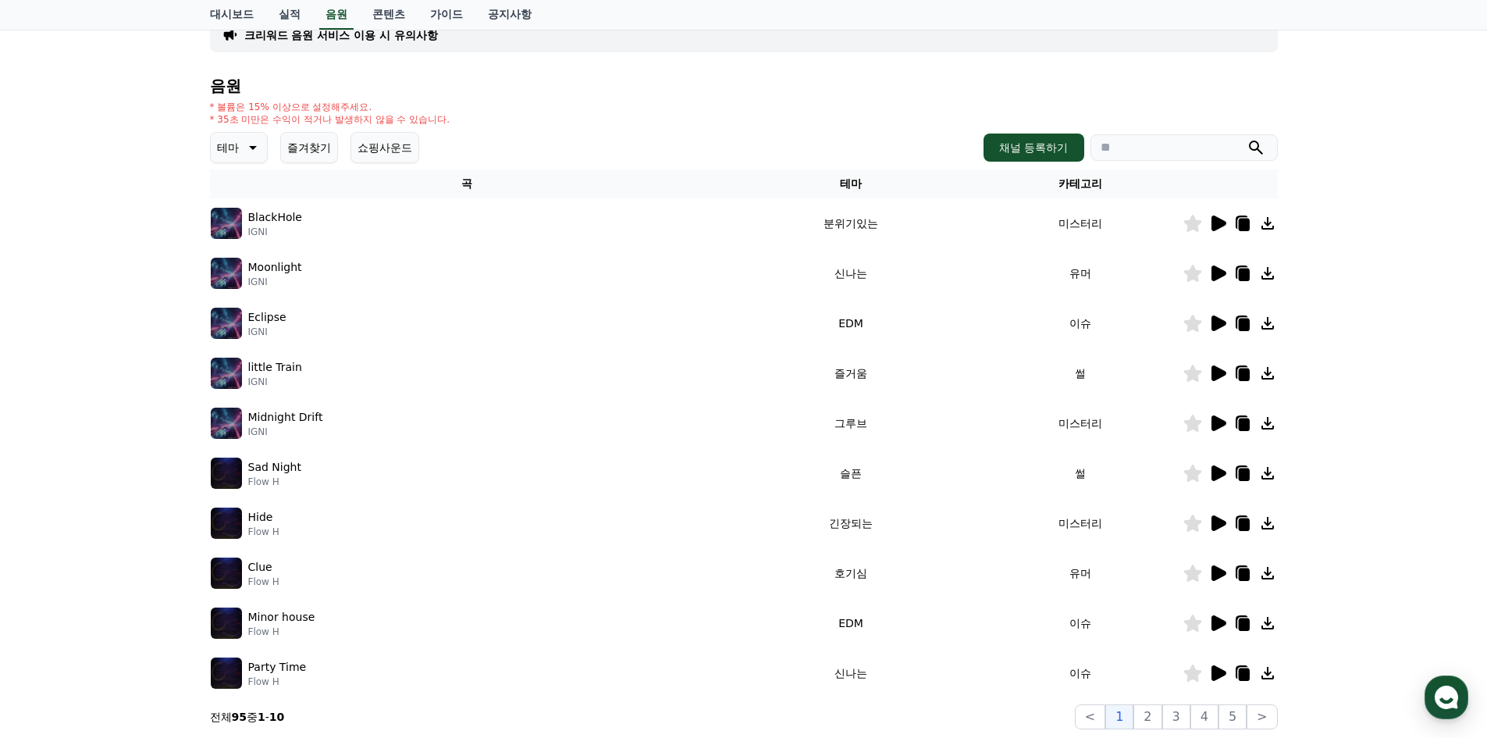
scroll to position [156, 0]
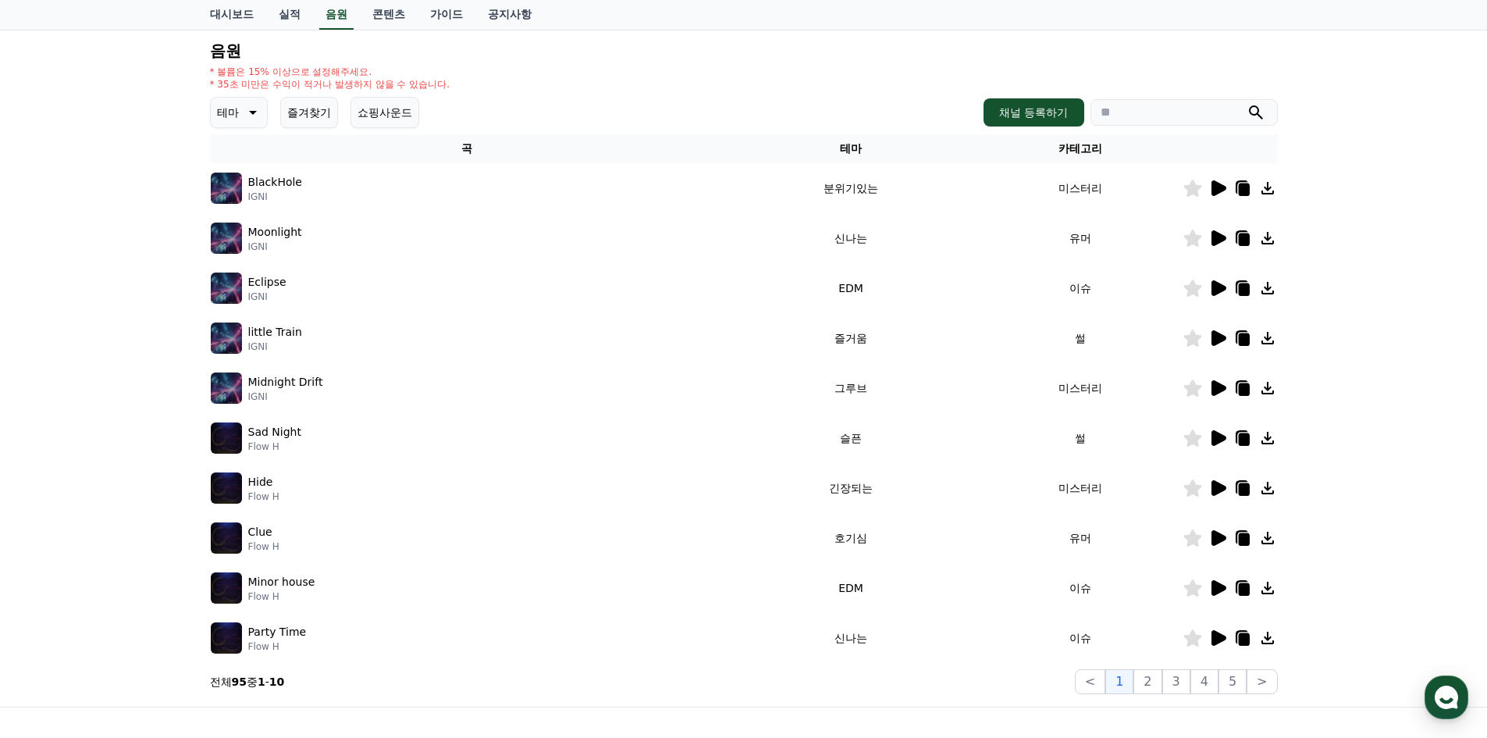
click at [1216, 539] on icon at bounding box center [1219, 538] width 15 height 16
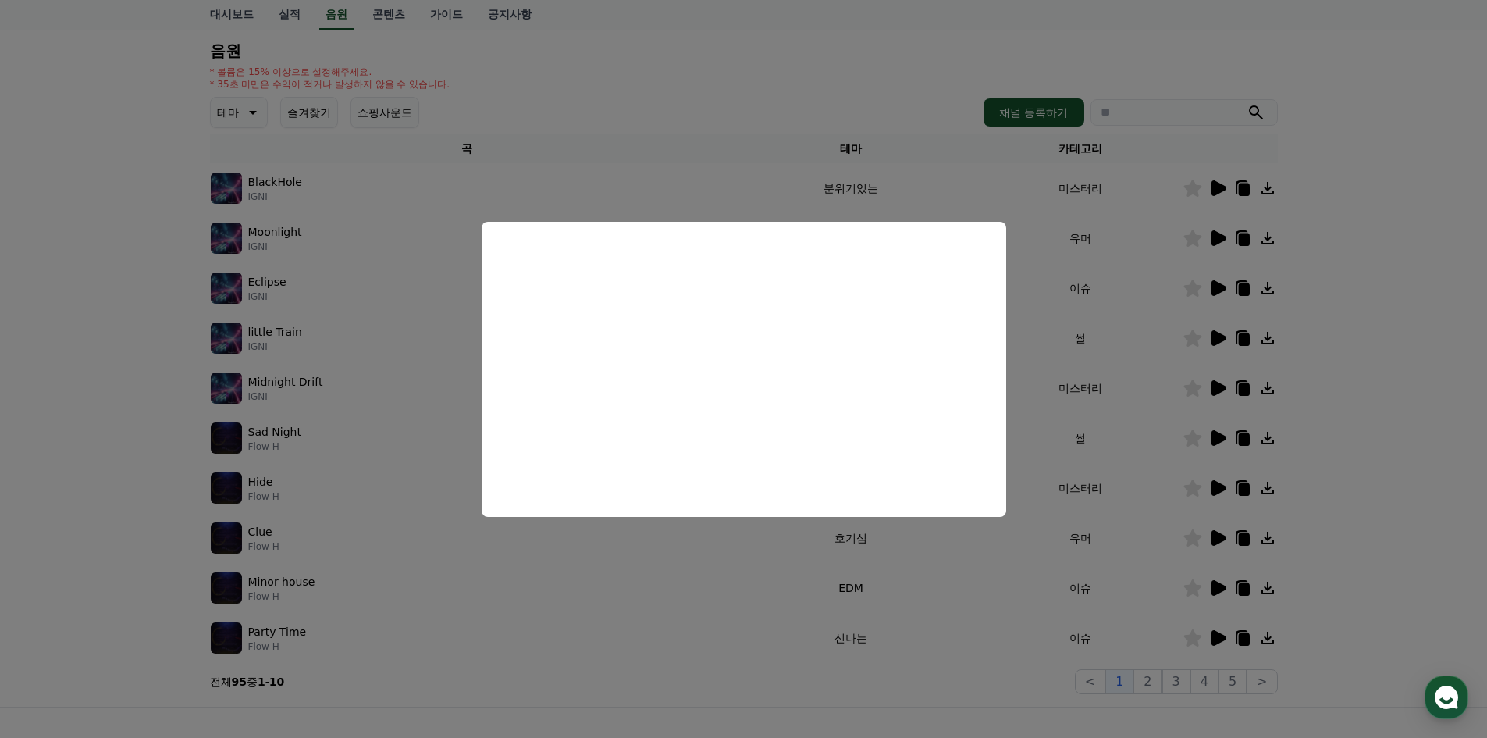
click at [1137, 436] on button "close modal" at bounding box center [743, 369] width 1487 height 738
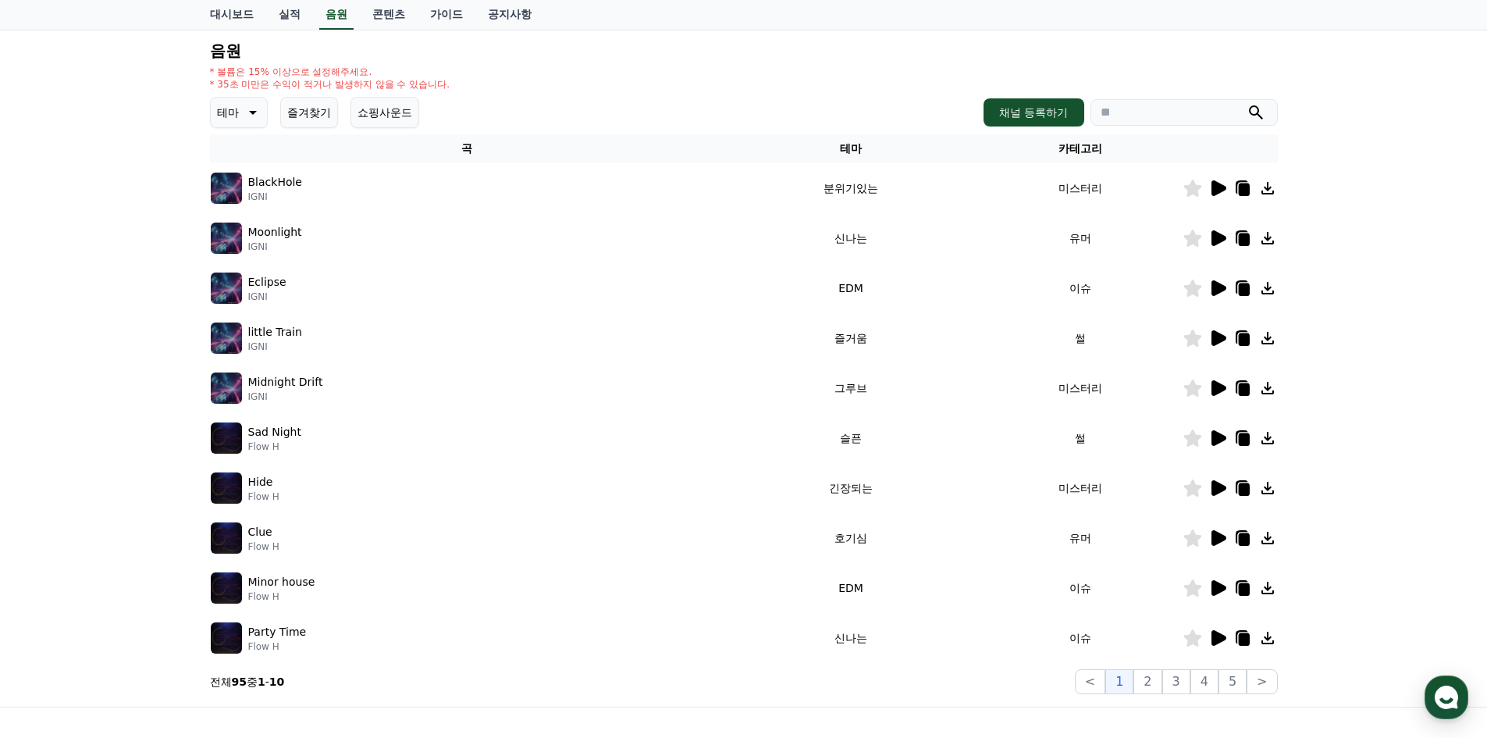
click at [1222, 634] on icon at bounding box center [1218, 637] width 19 height 19
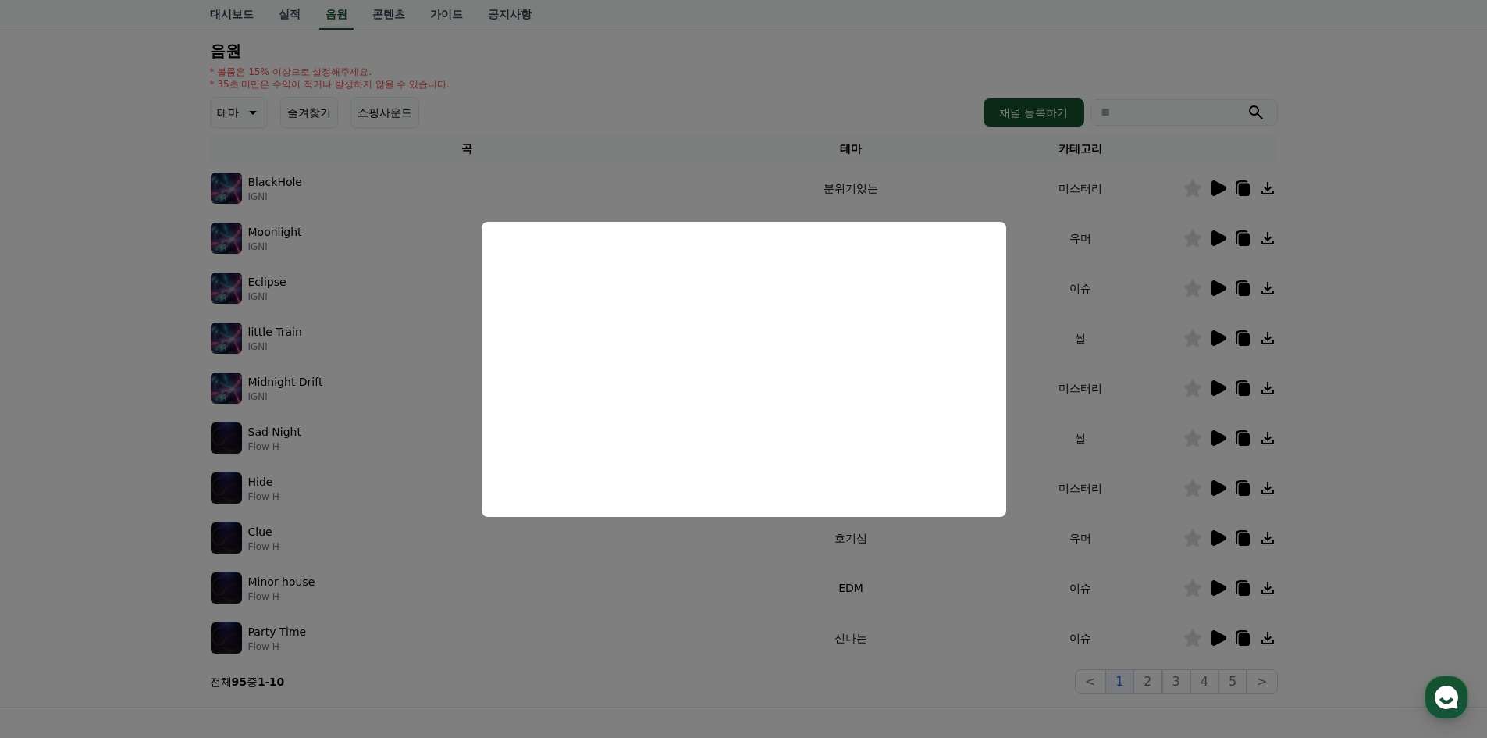
click at [1090, 417] on button "close modal" at bounding box center [743, 369] width 1487 height 738
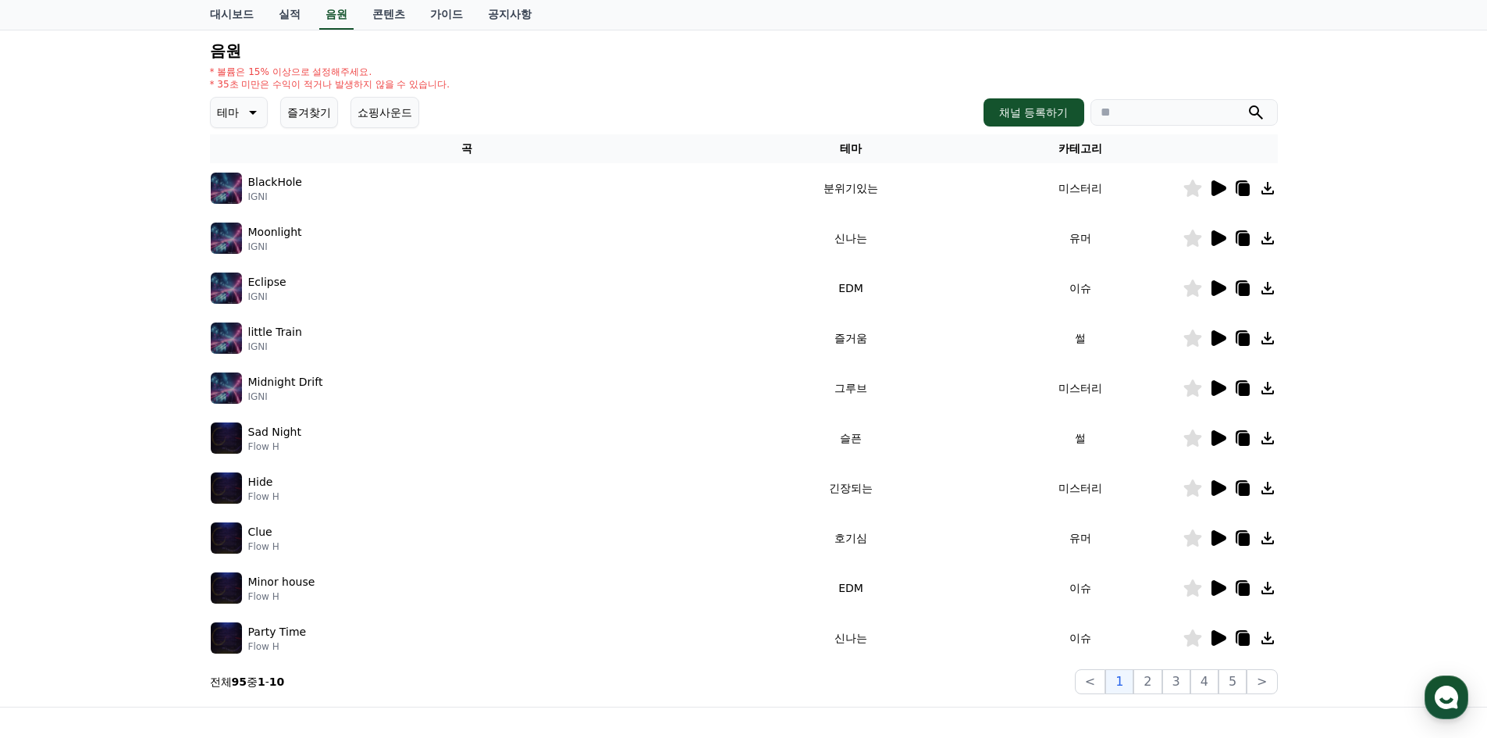
click at [1244, 645] on icon at bounding box center [1243, 639] width 11 height 12
click at [452, 17] on link "가이드" at bounding box center [447, 15] width 58 height 30
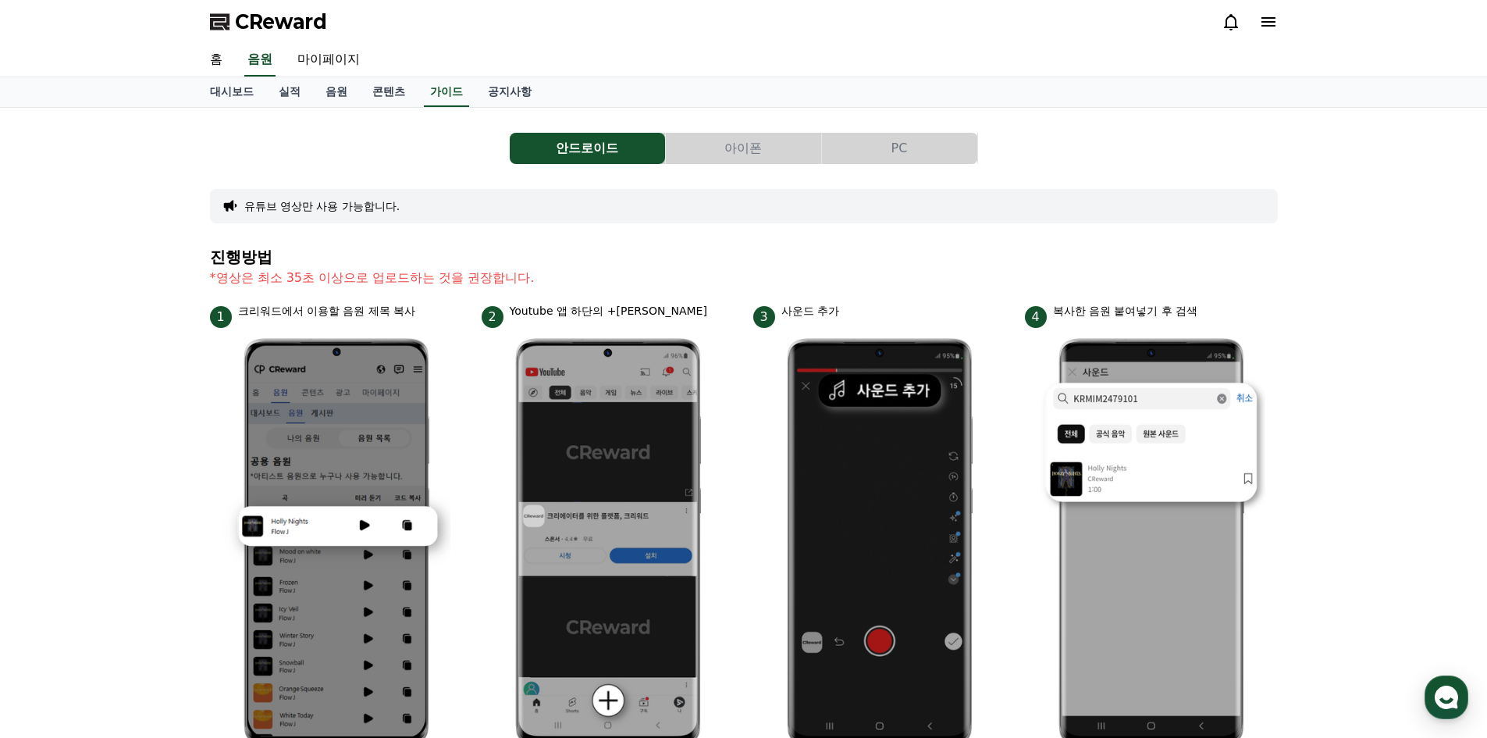
click at [932, 140] on button "PC" at bounding box center [899, 148] width 155 height 31
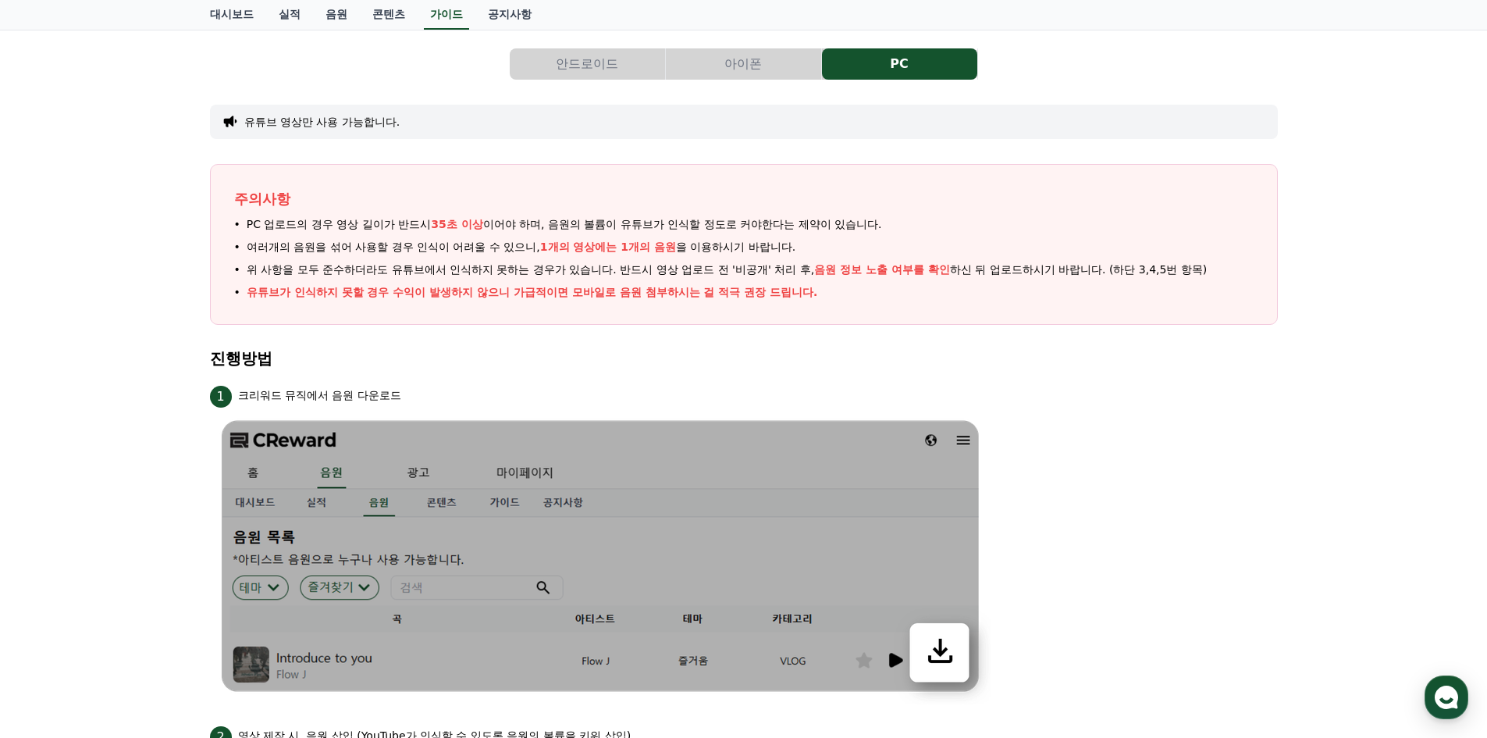
scroll to position [79, 0]
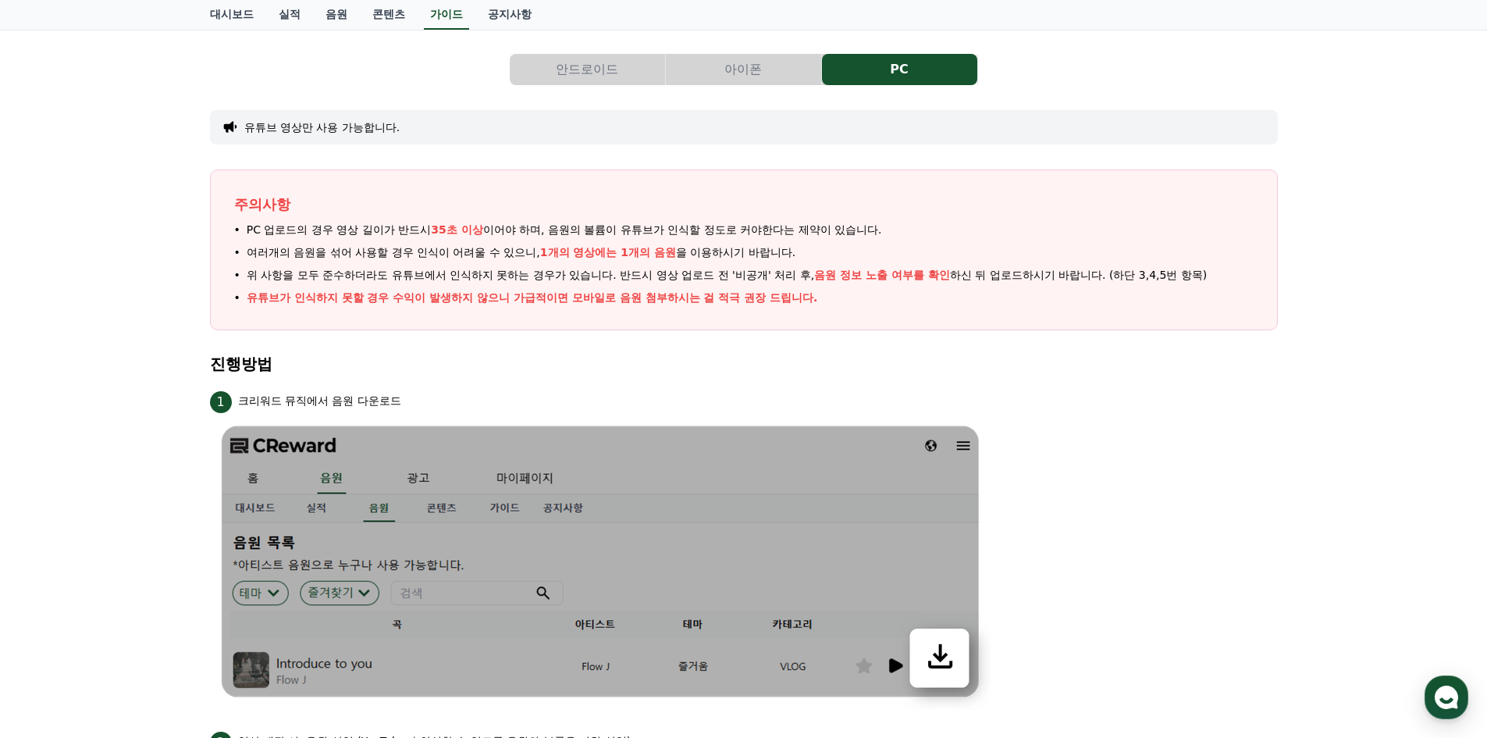
click at [596, 71] on button "안드로이드" at bounding box center [587, 69] width 155 height 31
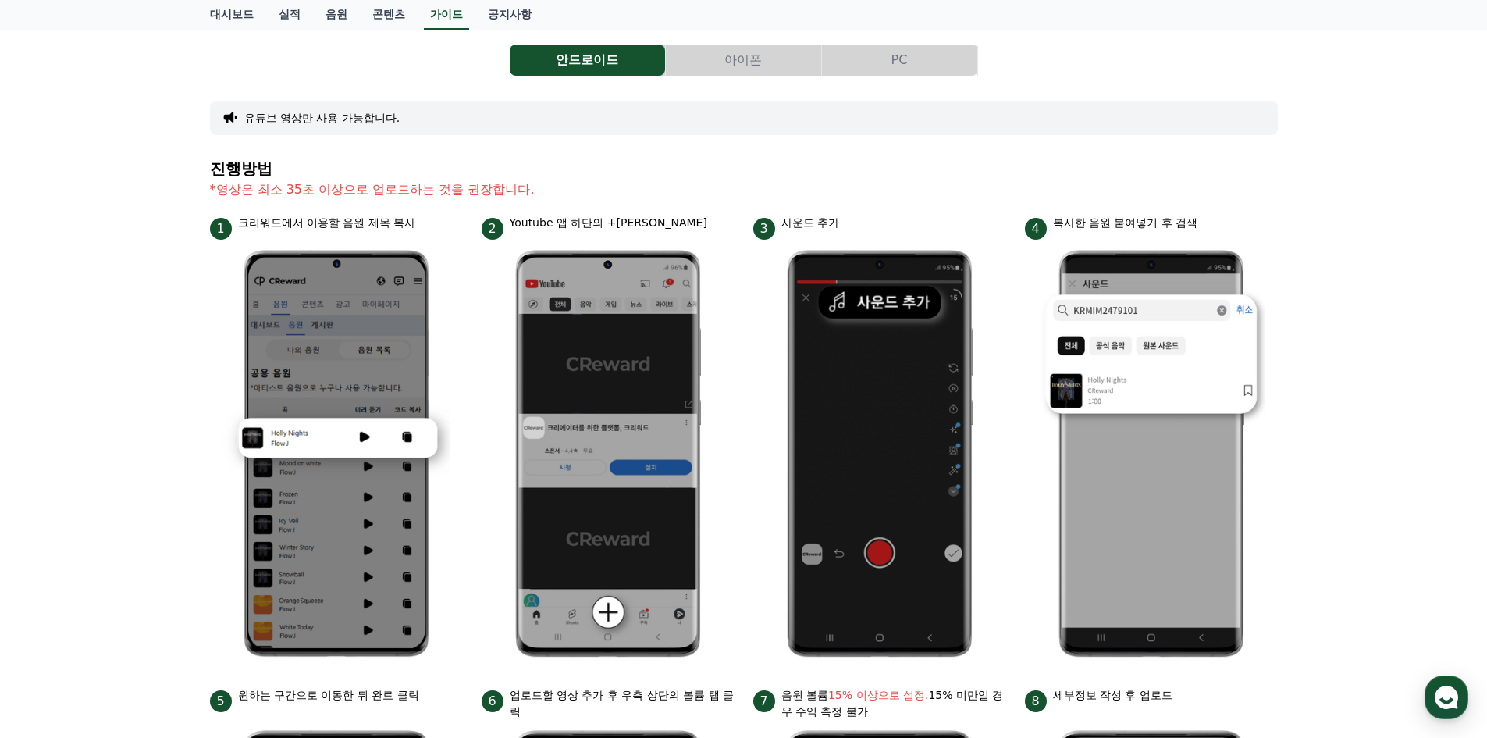
scroll to position [81, 0]
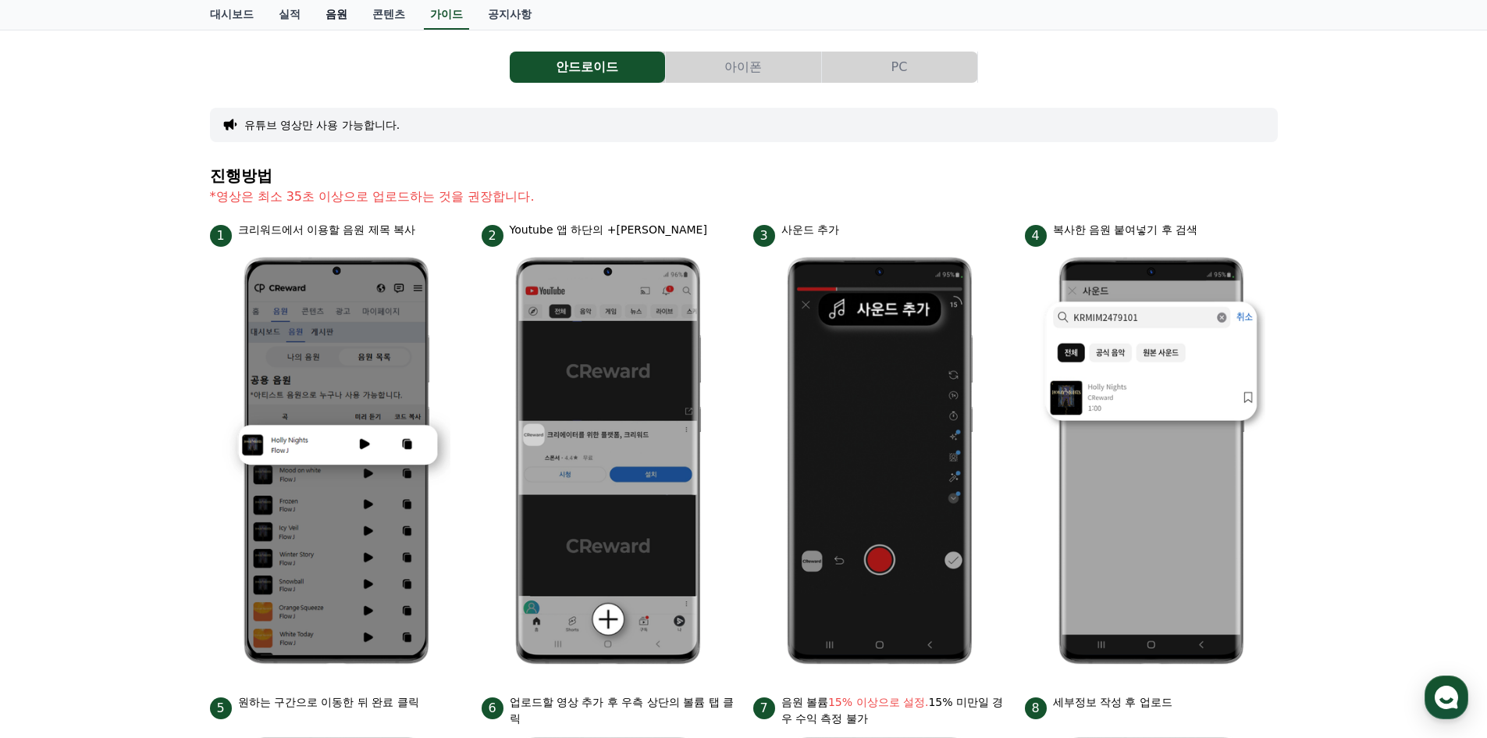
click at [335, 11] on link "음원" at bounding box center [336, 15] width 47 height 30
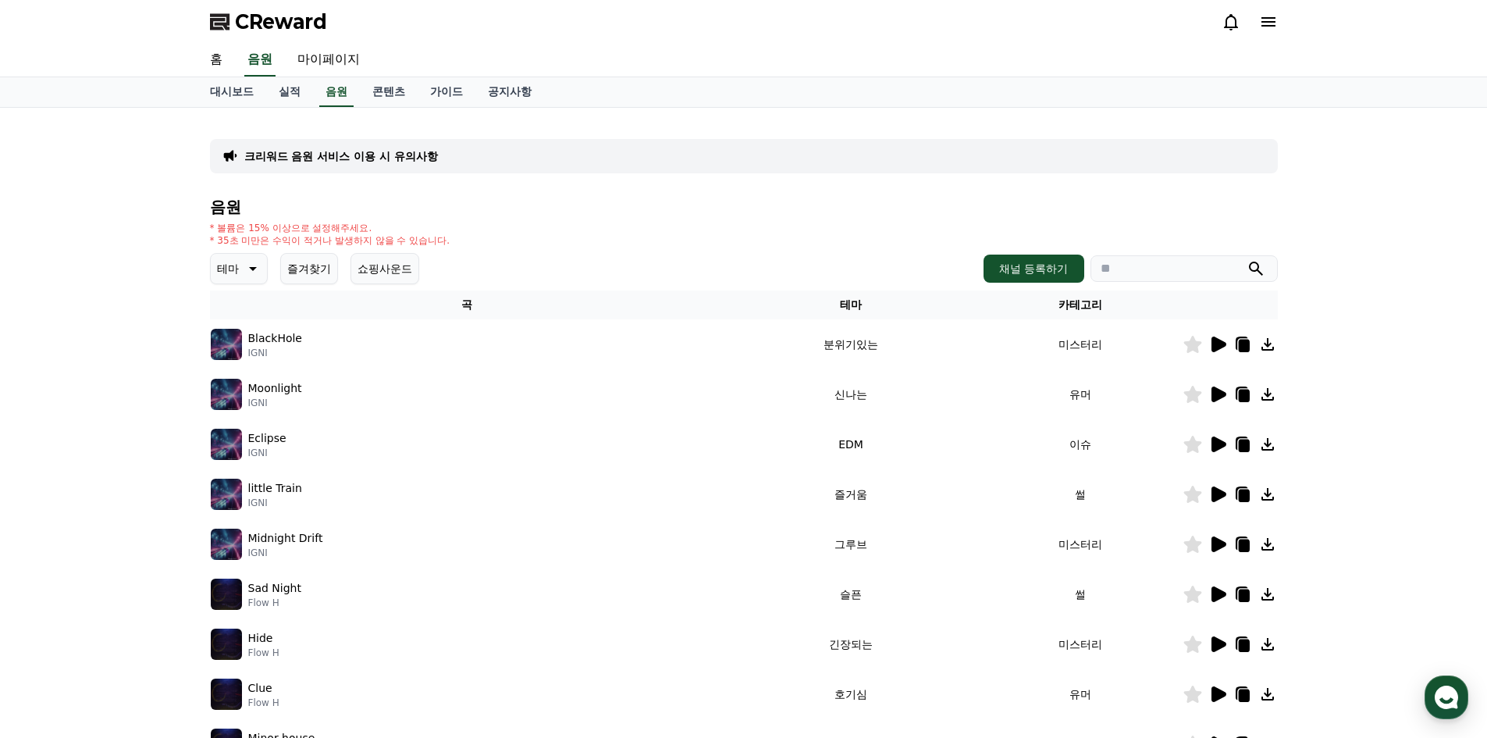
click at [247, 275] on icon at bounding box center [251, 268] width 19 height 19
click at [225, 322] on button "밝은" at bounding box center [229, 316] width 34 height 34
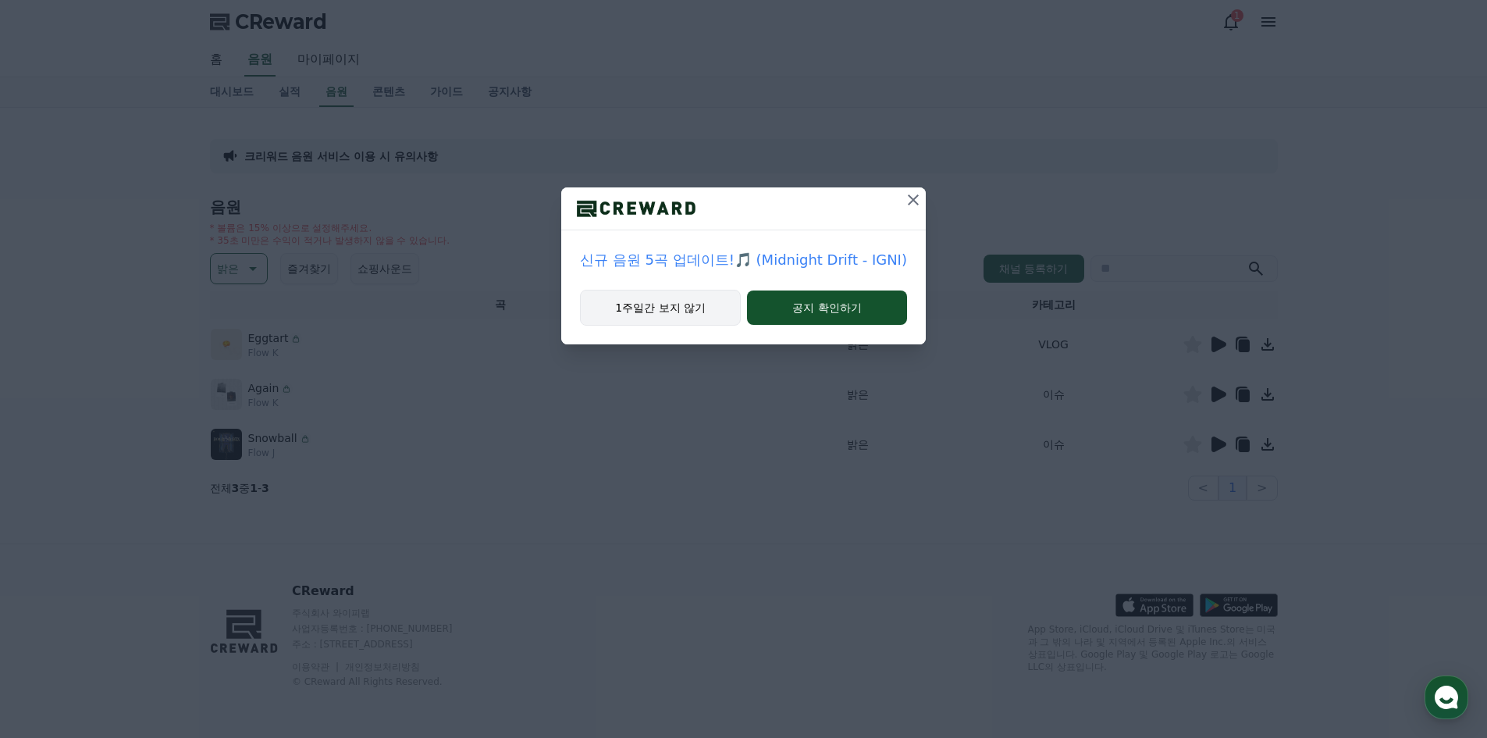
click at [626, 303] on button "1주일간 보지 않기" at bounding box center [660, 308] width 161 height 36
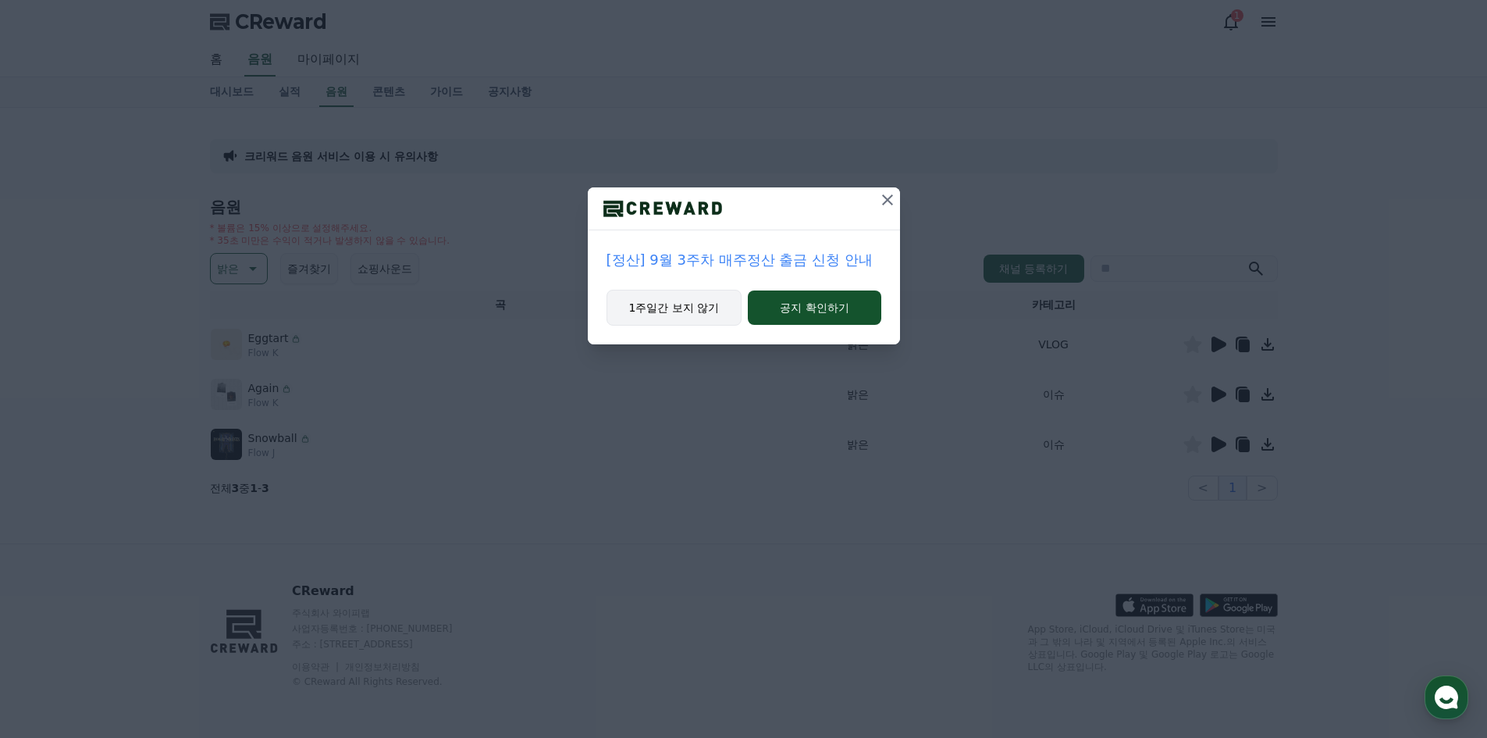
click at [669, 314] on button "1주일간 보지 않기" at bounding box center [675, 308] width 136 height 36
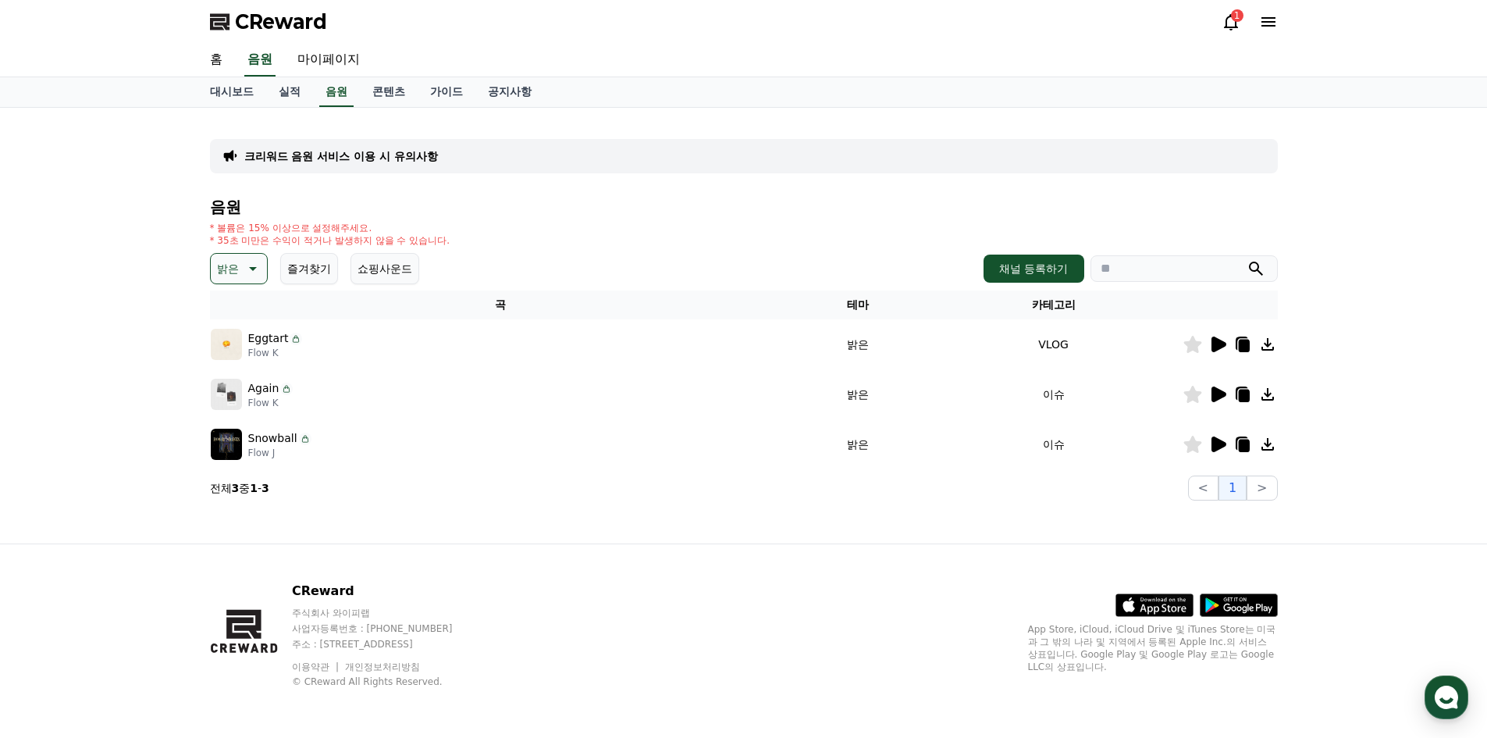
click at [1216, 349] on icon at bounding box center [1219, 344] width 15 height 16
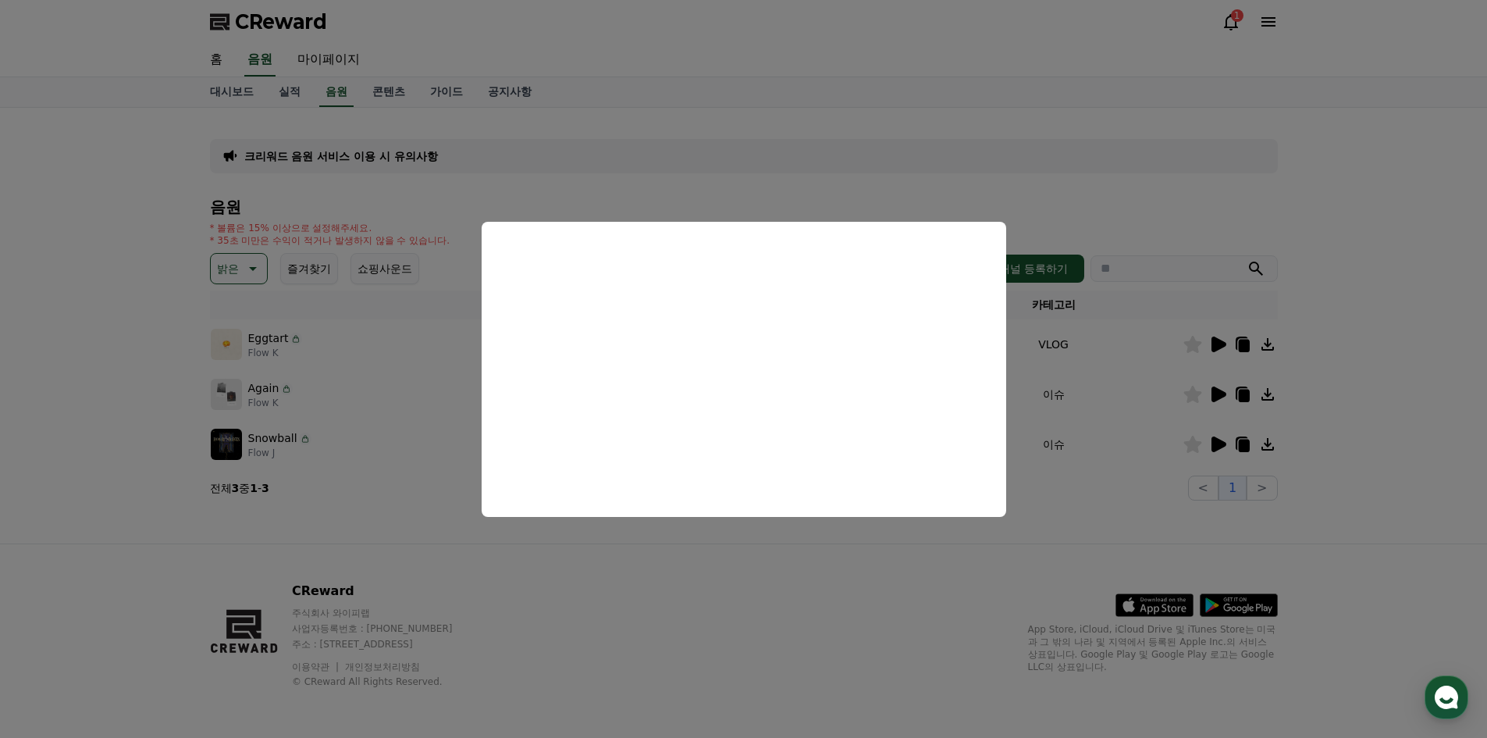
click at [1219, 395] on button "close modal" at bounding box center [743, 369] width 1487 height 738
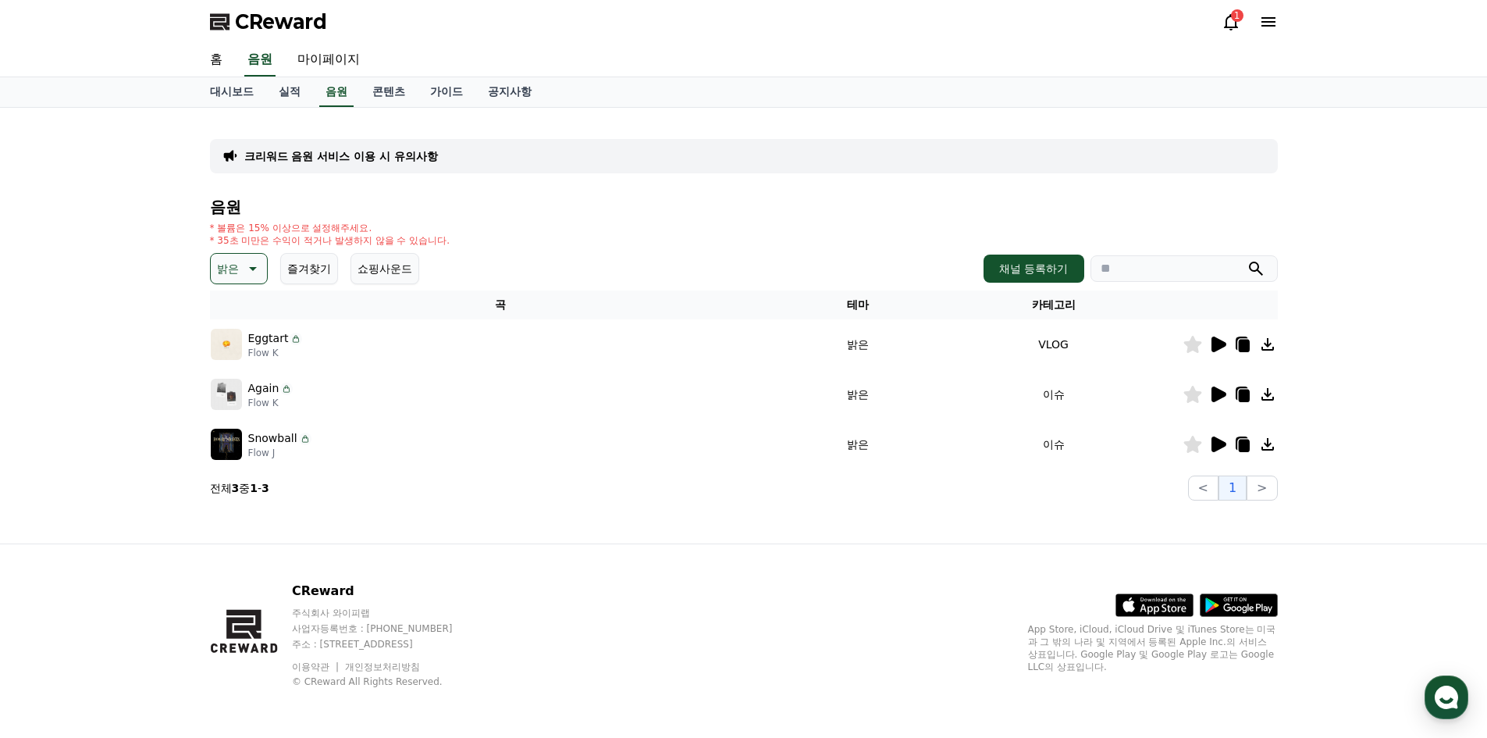
click at [1210, 390] on icon at bounding box center [1218, 394] width 19 height 19
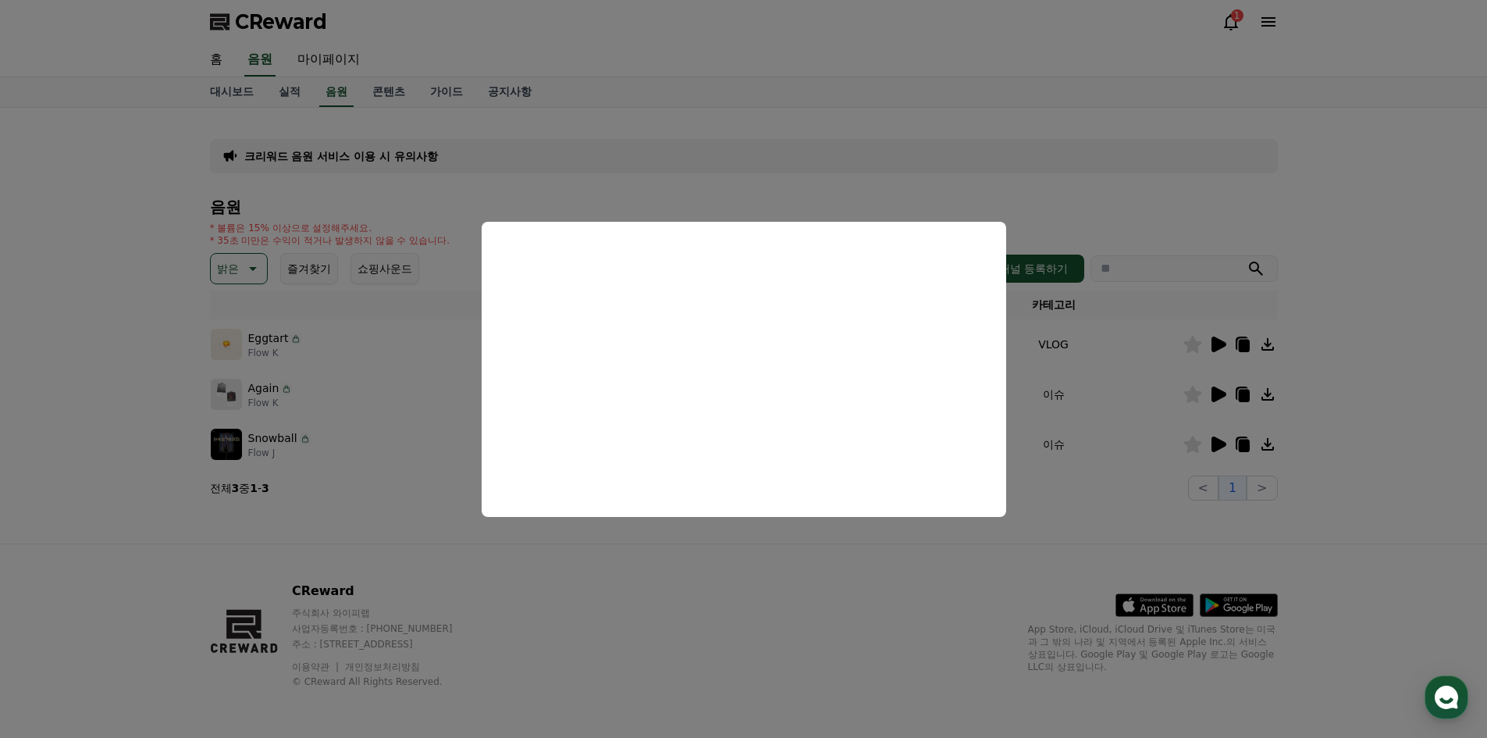
click at [1152, 390] on button "close modal" at bounding box center [743, 369] width 1487 height 738
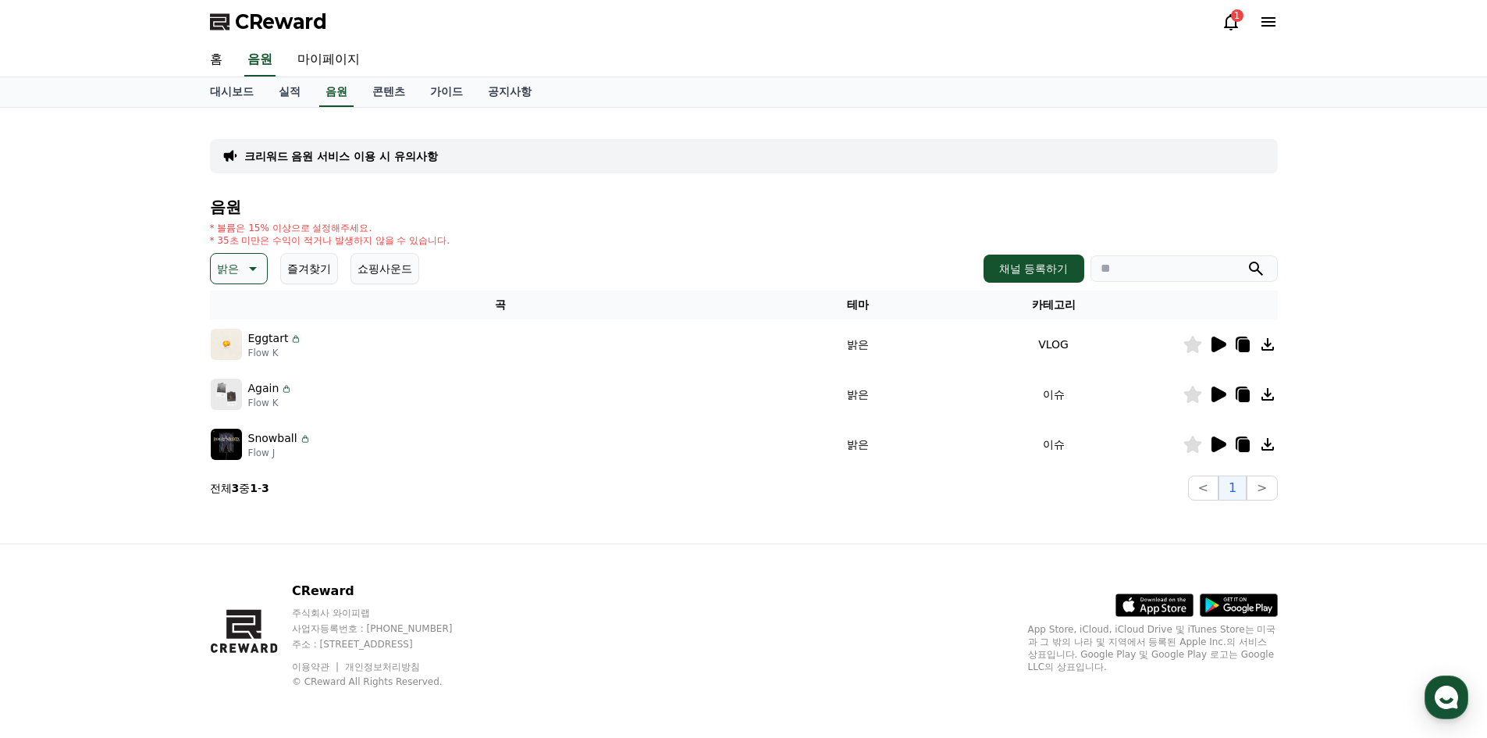
click at [1226, 445] on icon at bounding box center [1219, 444] width 15 height 16
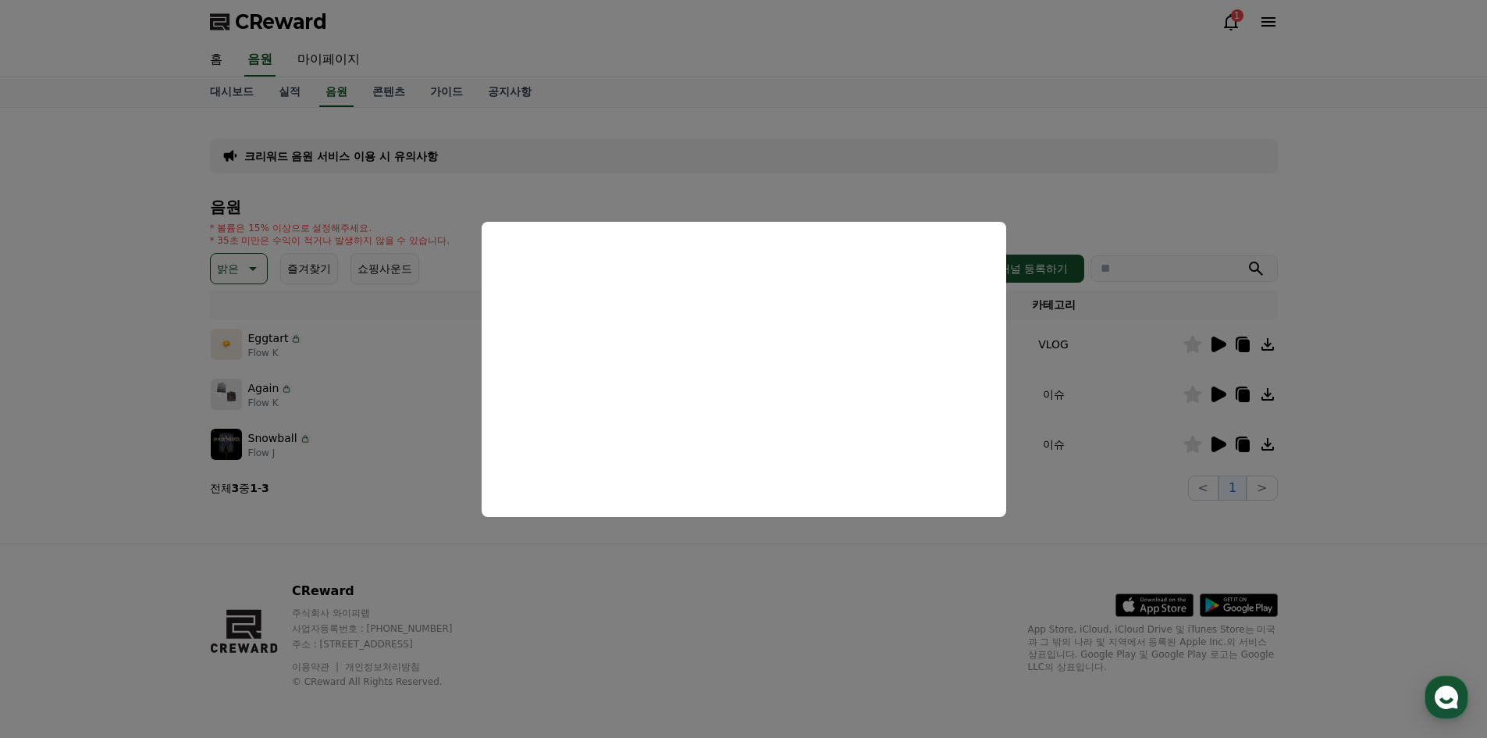
click at [833, 553] on button "close modal" at bounding box center [743, 369] width 1487 height 738
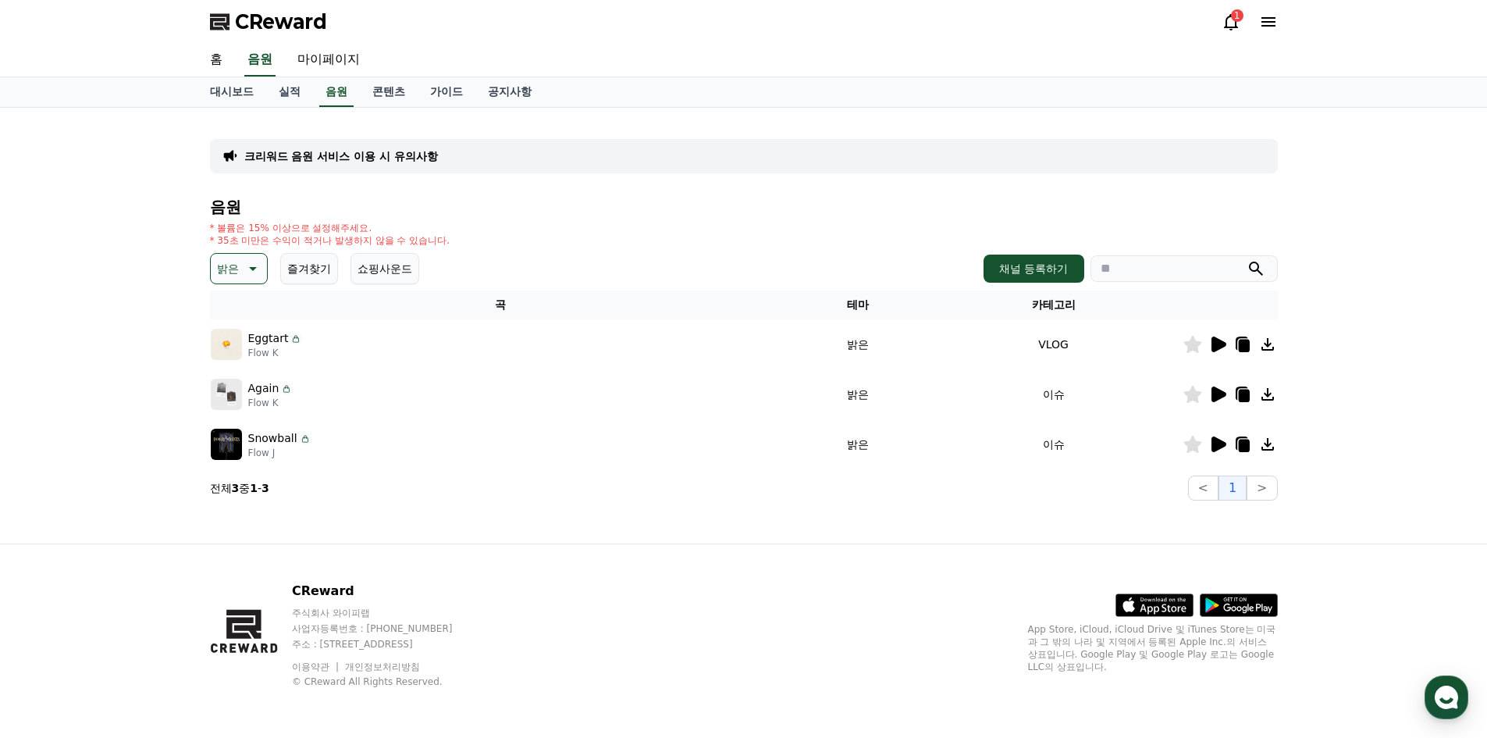
click at [228, 271] on p "밝은" at bounding box center [228, 269] width 22 height 22
click at [239, 309] on button "전체" at bounding box center [229, 310] width 34 height 34
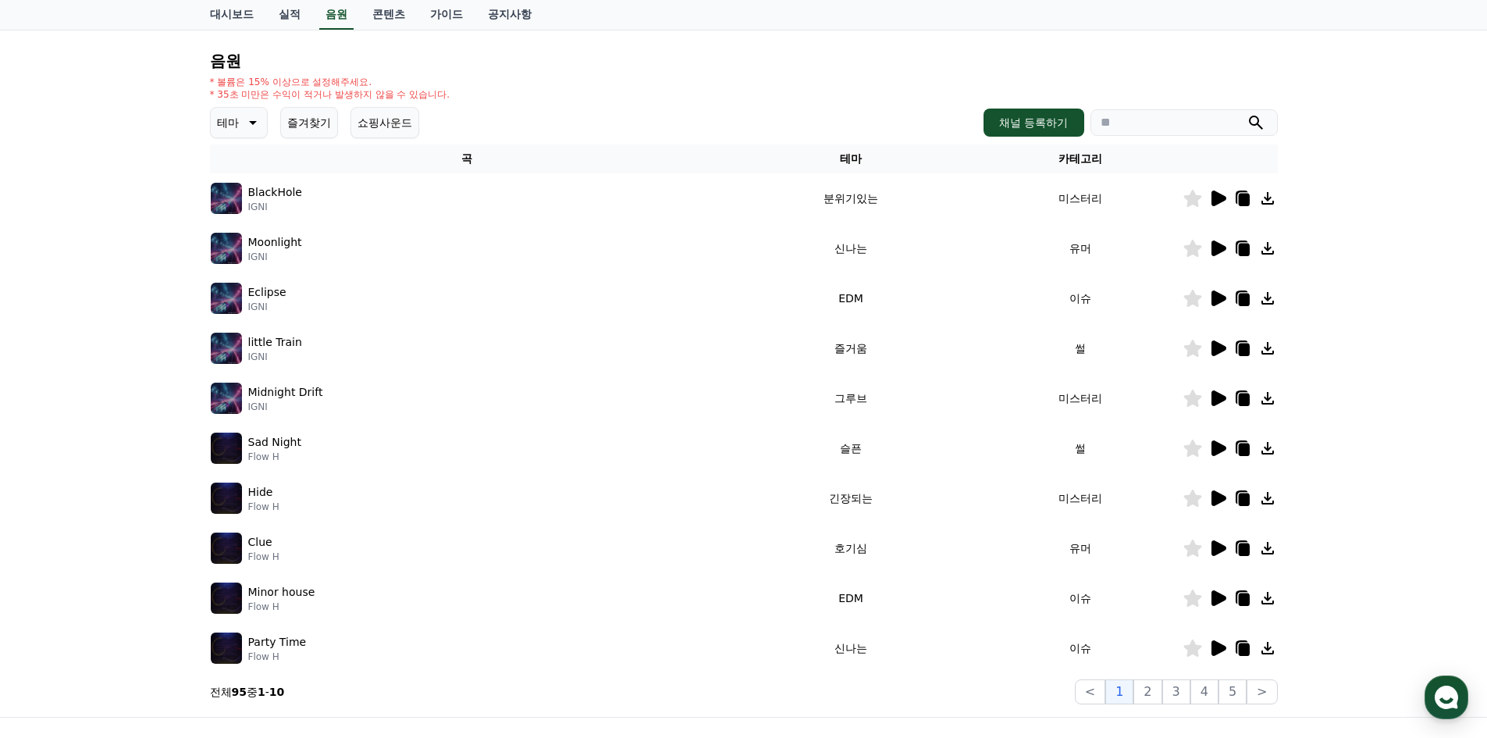
scroll to position [319, 0]
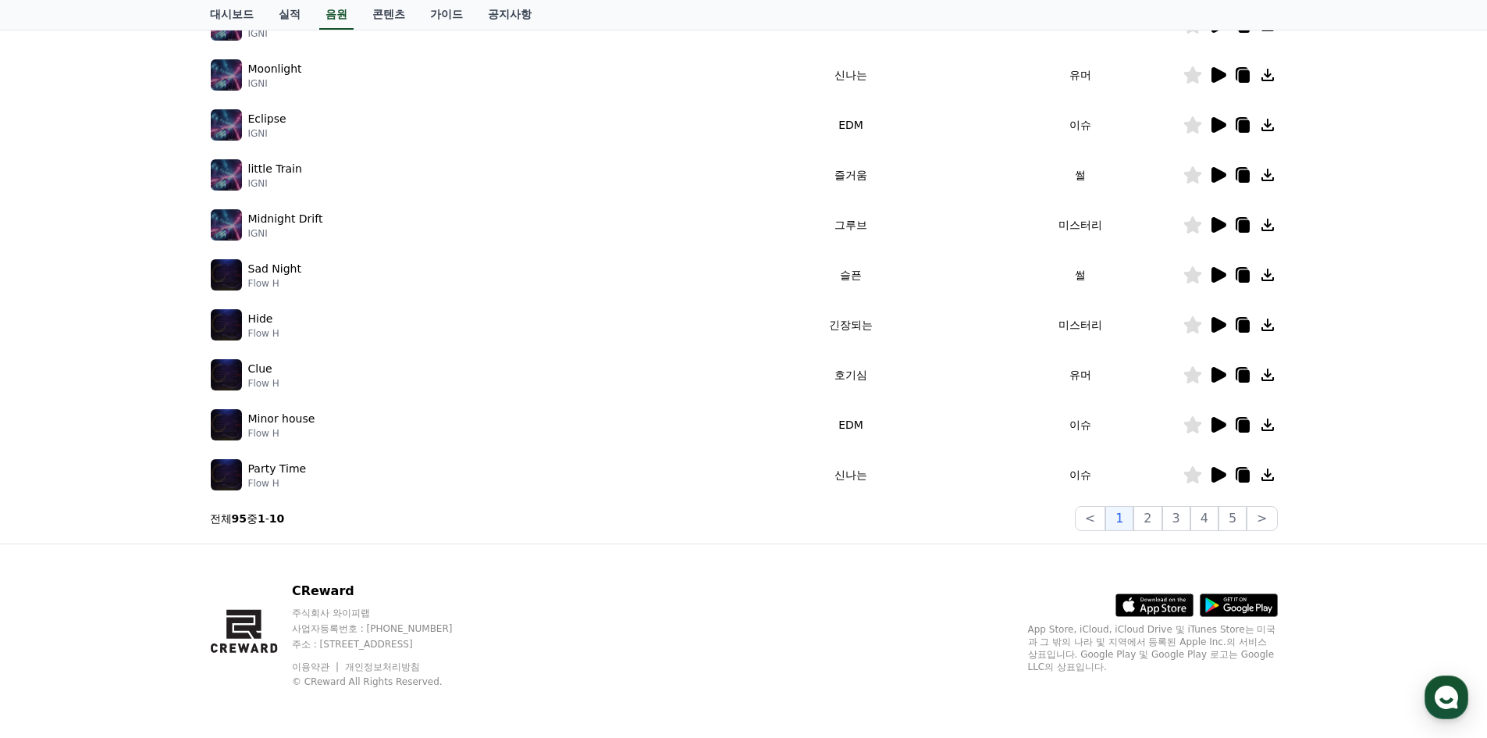
click at [1212, 473] on icon at bounding box center [1219, 475] width 15 height 16
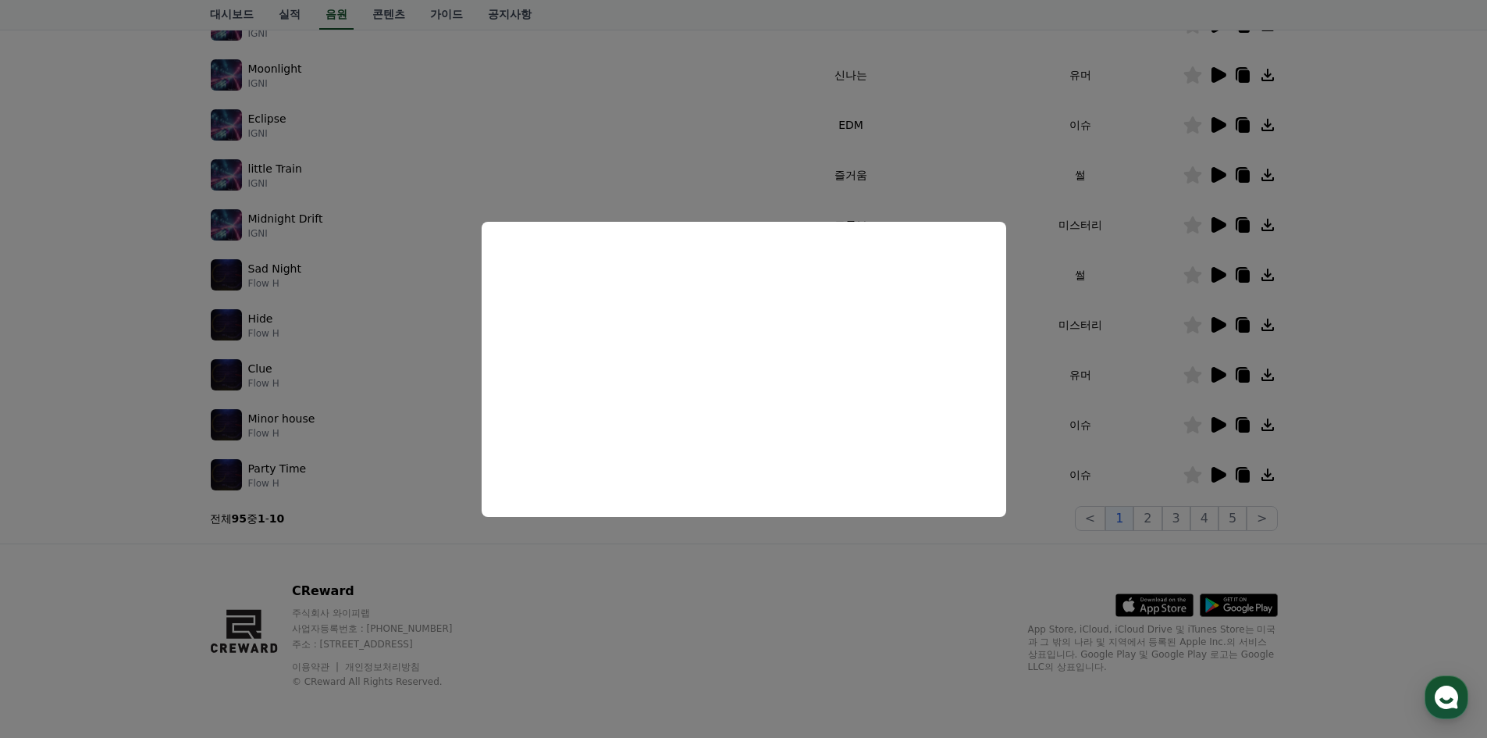
click at [1017, 553] on button "close modal" at bounding box center [743, 369] width 1487 height 738
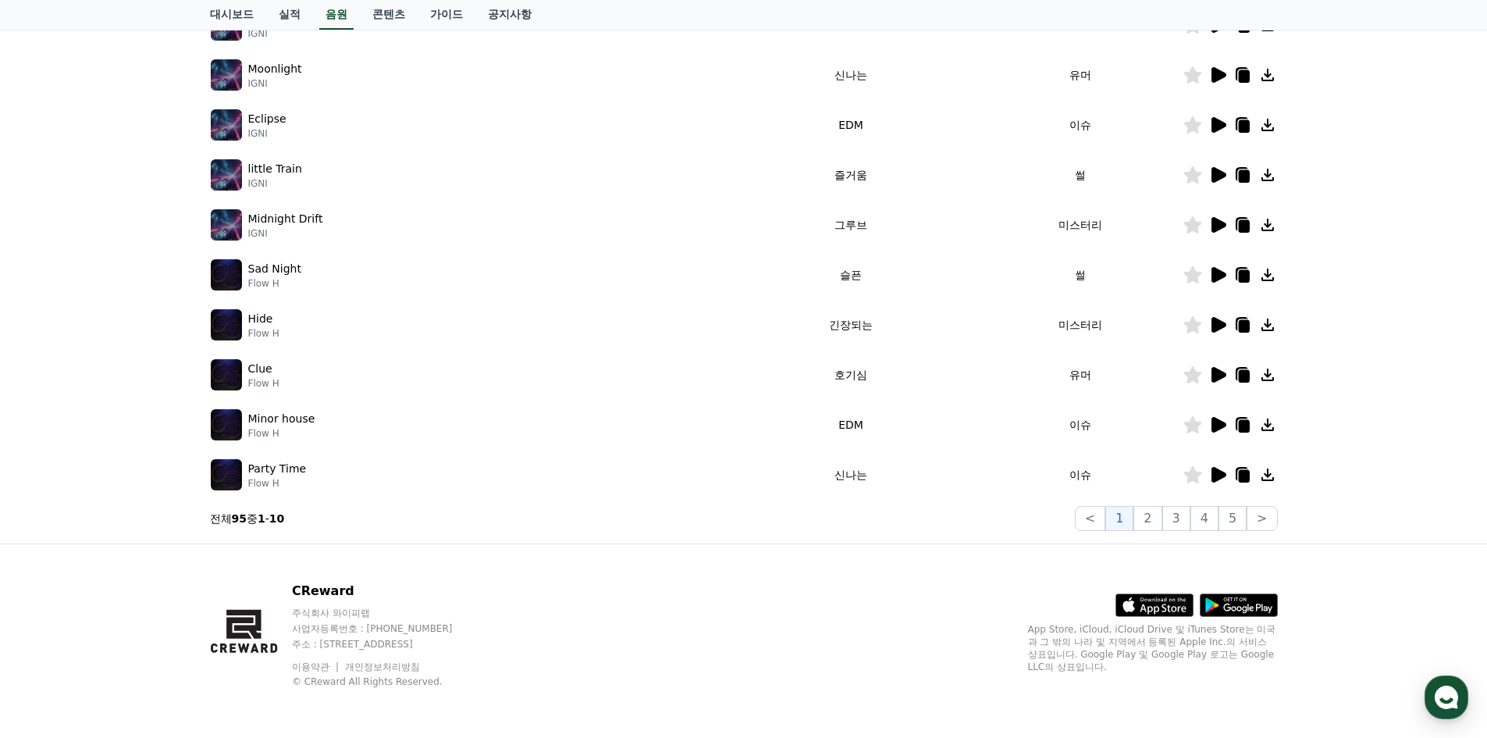
click at [1237, 478] on icon at bounding box center [1242, 474] width 12 height 14
